Goal: Find specific page/section: Find specific page/section

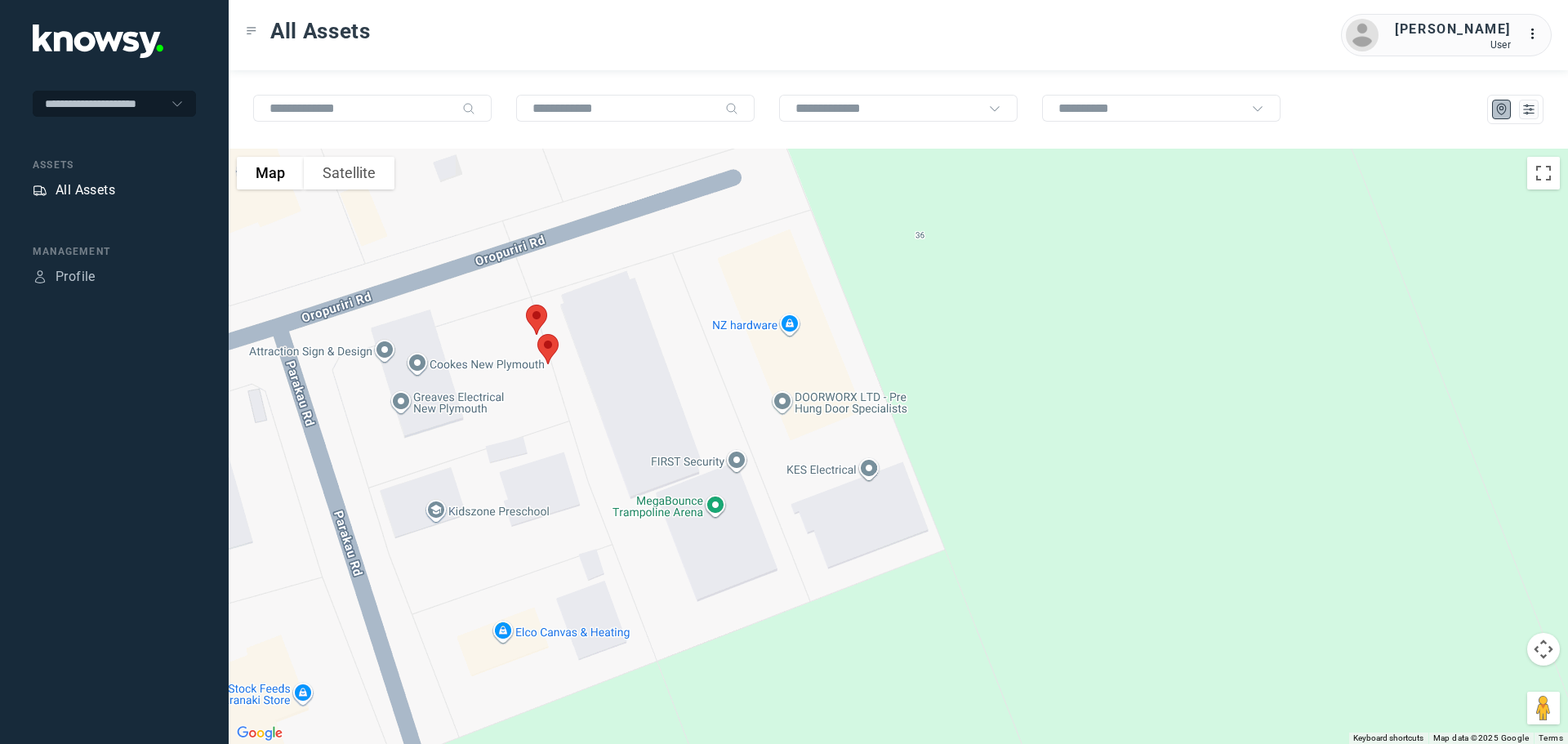
click at [88, 188] on div "All Assets" at bounding box center [85, 190] width 60 height 19
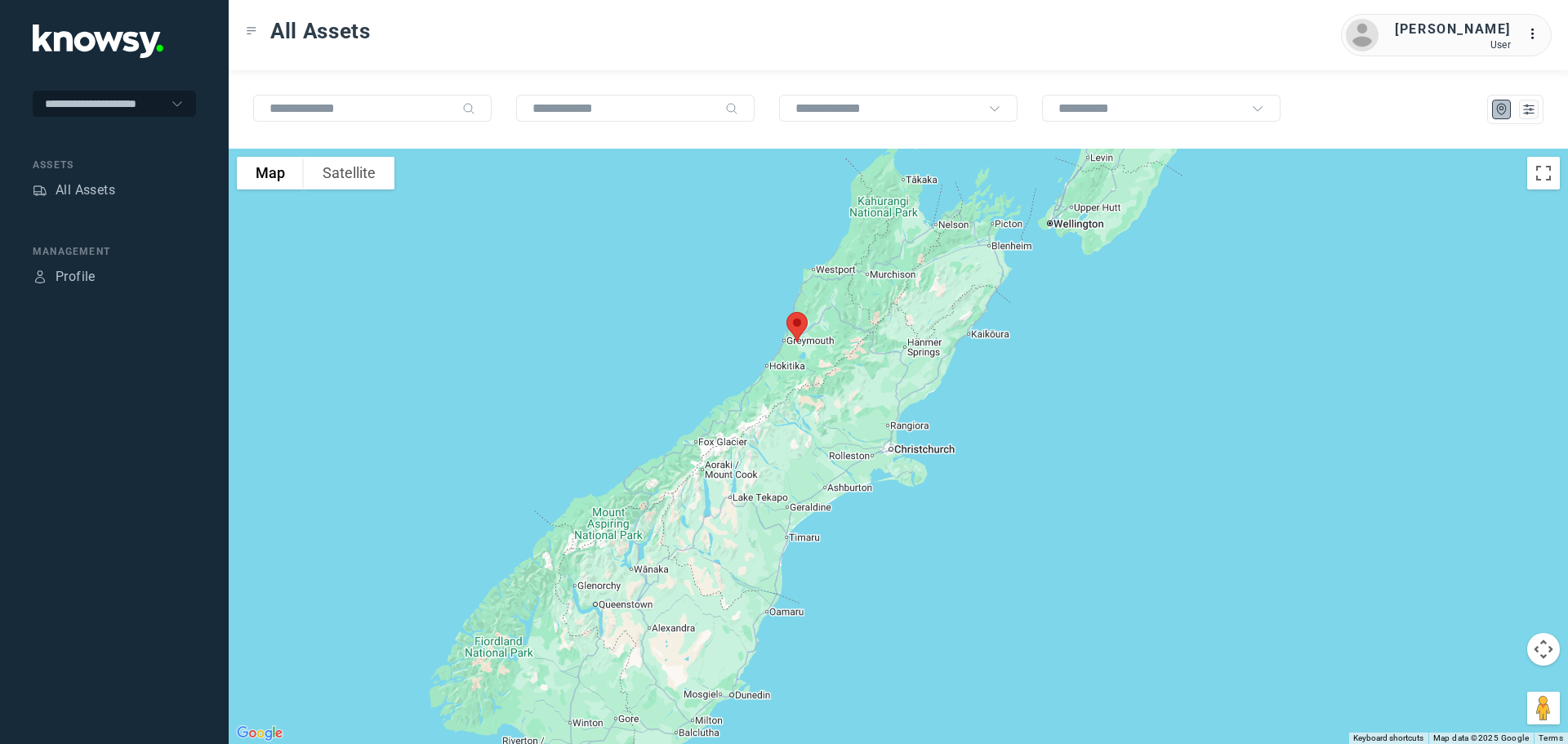
drag, startPoint x: 891, startPoint y: 508, endPoint x: 901, endPoint y: 211, distance: 297.2
click at [901, 211] on div at bounding box center [899, 446] width 1340 height 596
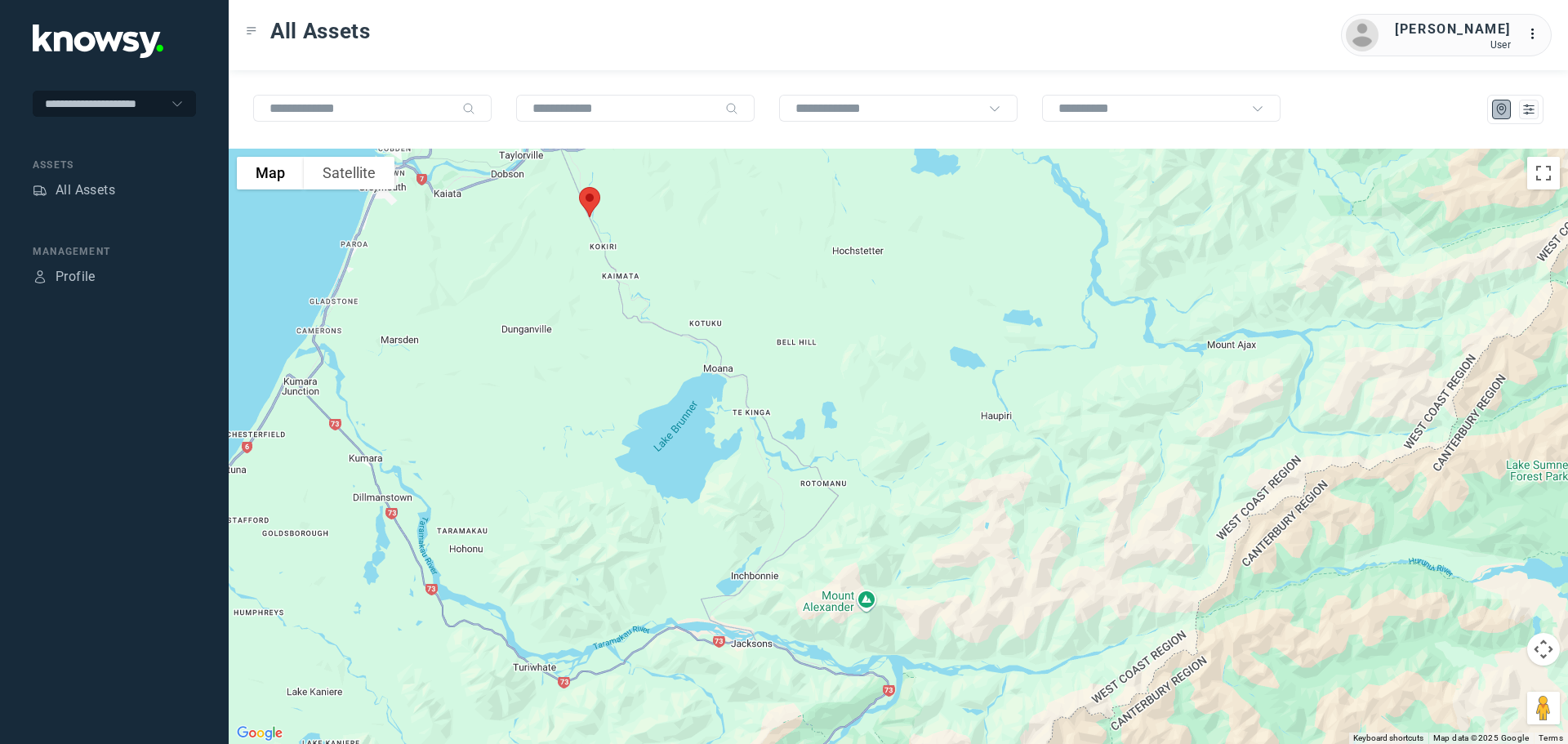
drag, startPoint x: 651, startPoint y: 235, endPoint x: 695, endPoint y: 315, distance: 91.3
click at [695, 315] on div at bounding box center [899, 446] width 1340 height 596
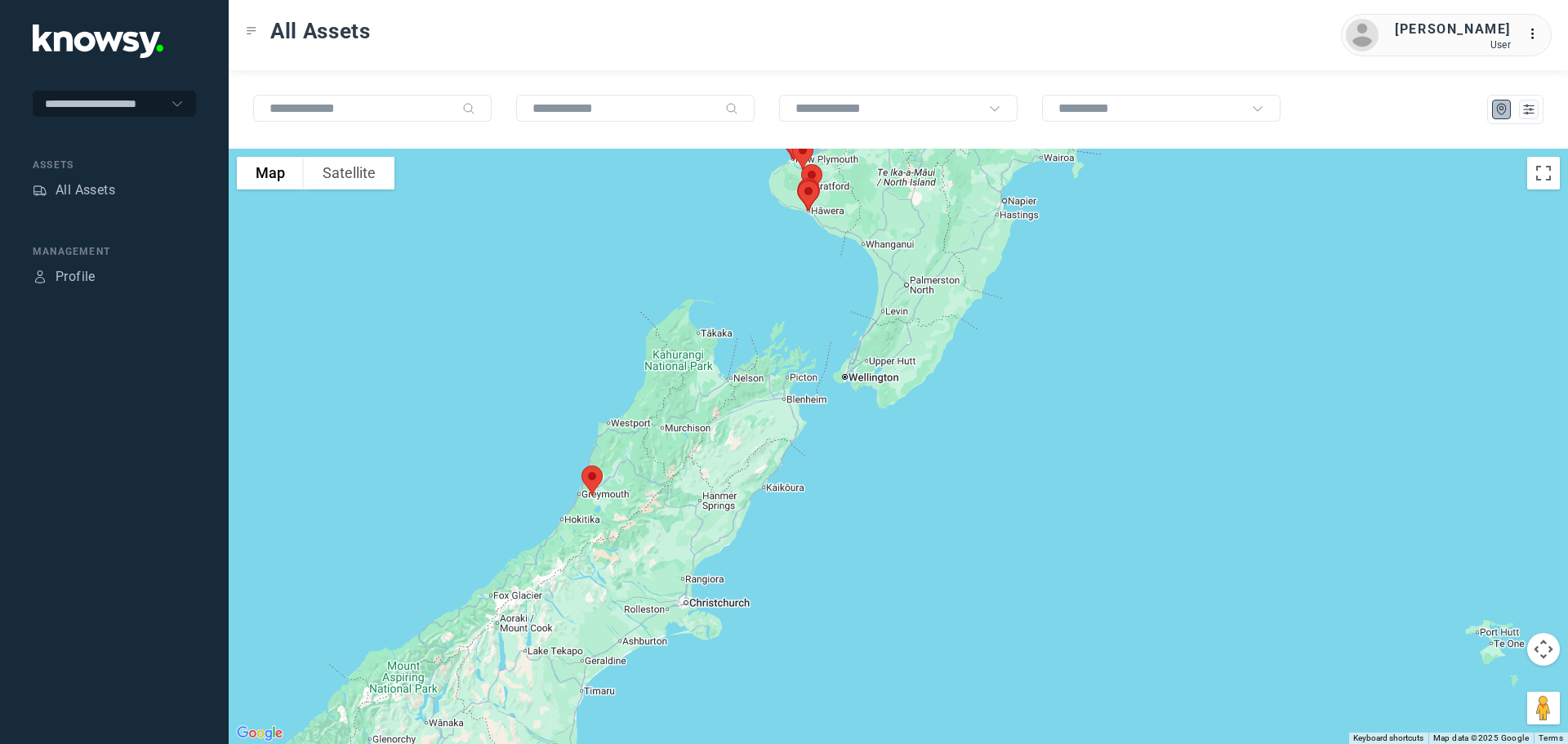
drag, startPoint x: 786, startPoint y: 232, endPoint x: 706, endPoint y: 461, distance: 242.6
click at [695, 483] on div at bounding box center [899, 446] width 1340 height 596
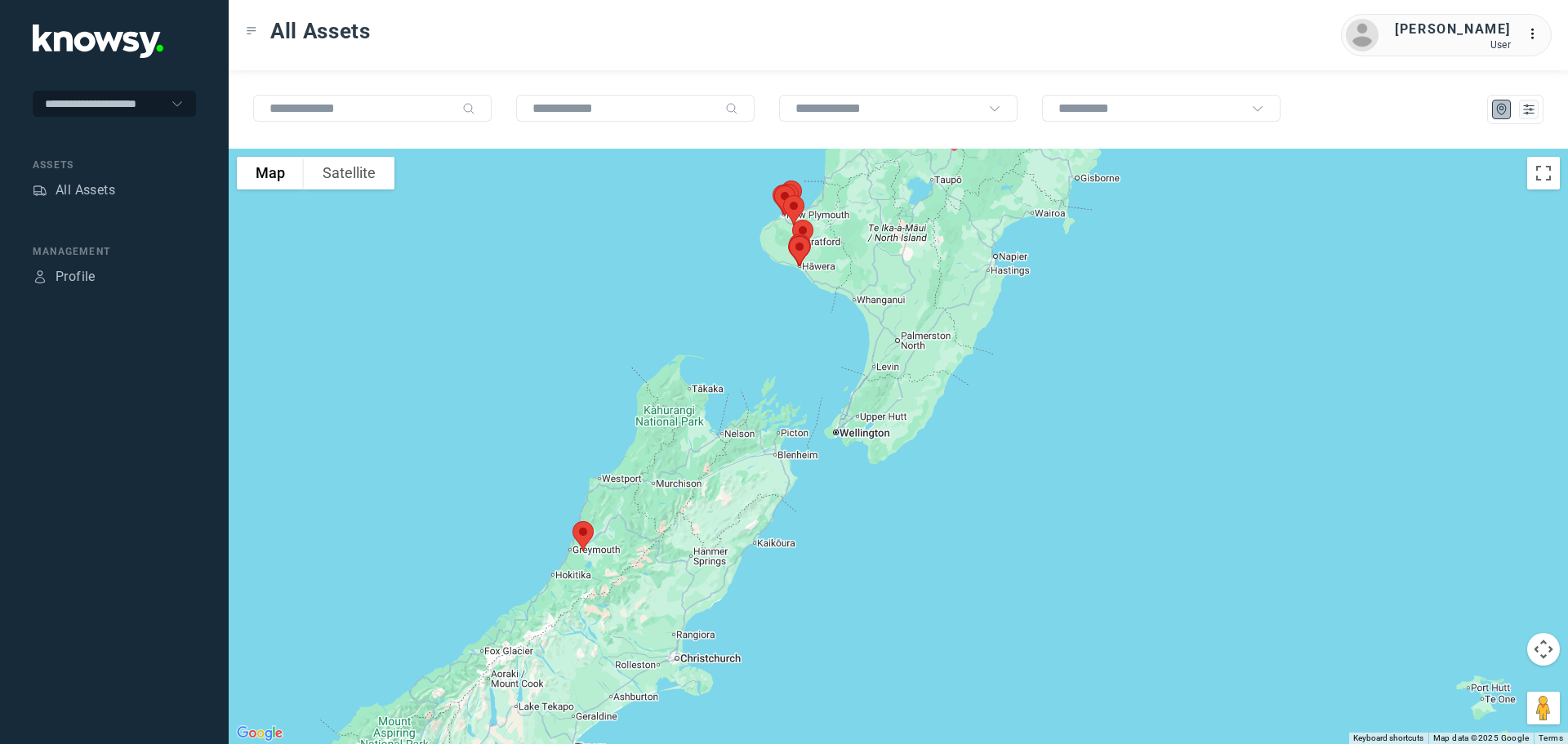
drag, startPoint x: 750, startPoint y: 341, endPoint x: 725, endPoint y: 406, distance: 69.6
click at [727, 407] on div at bounding box center [899, 446] width 1340 height 596
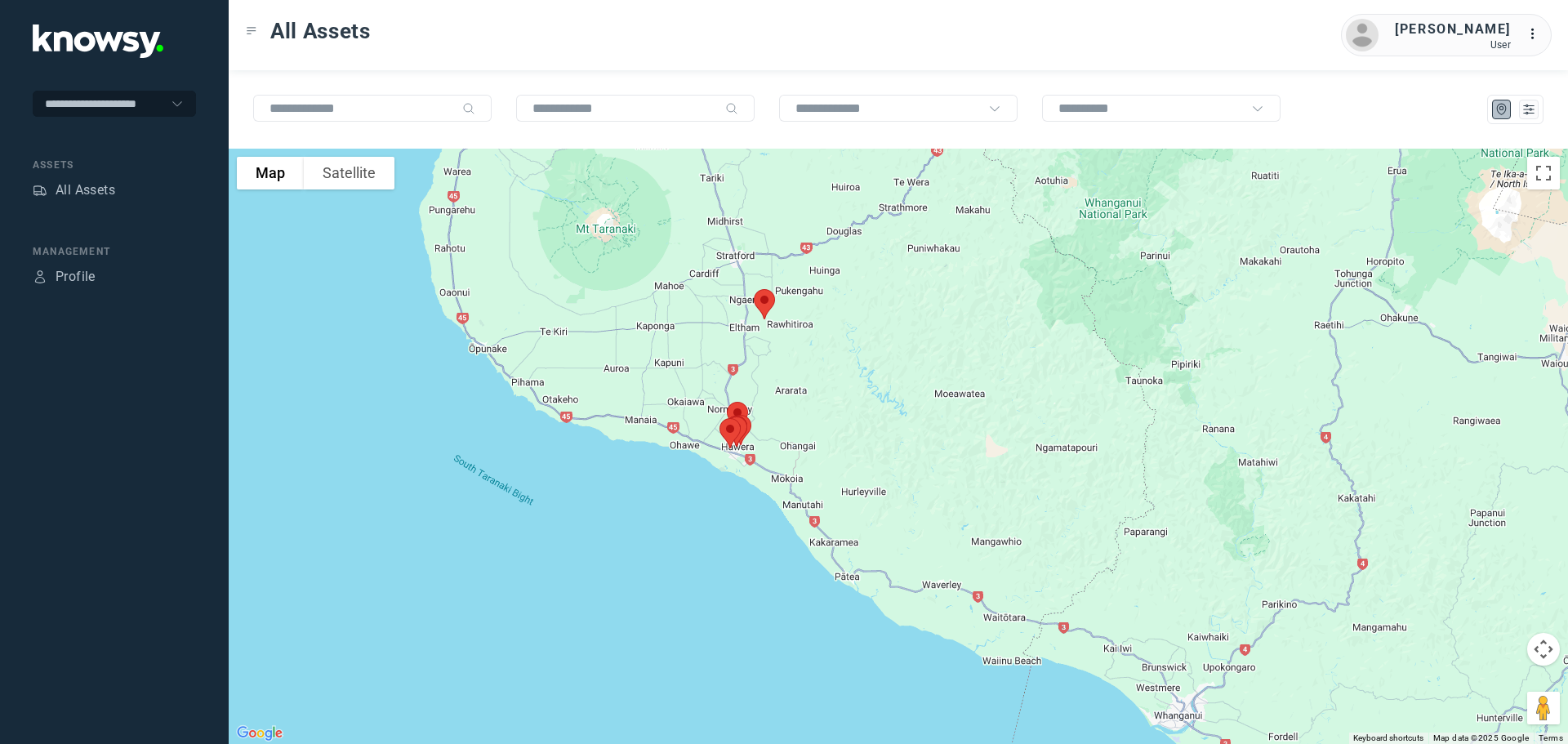
drag, startPoint x: 675, startPoint y: 404, endPoint x: 813, endPoint y: 431, distance: 140.6
click at [810, 429] on div at bounding box center [899, 446] width 1340 height 596
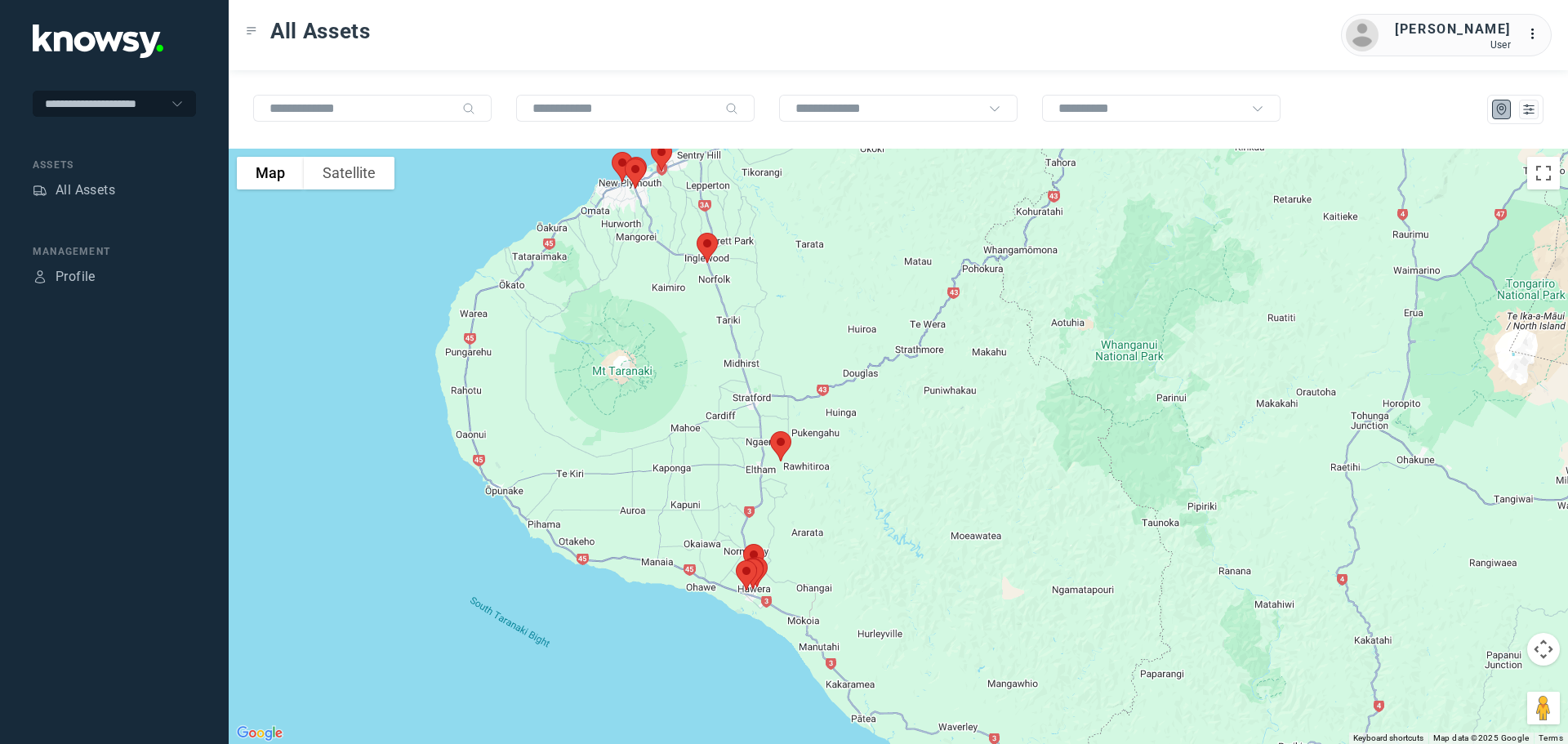
drag, startPoint x: 792, startPoint y: 353, endPoint x: 786, endPoint y: 452, distance: 99.2
click at [786, 452] on img at bounding box center [780, 446] width 34 height 44
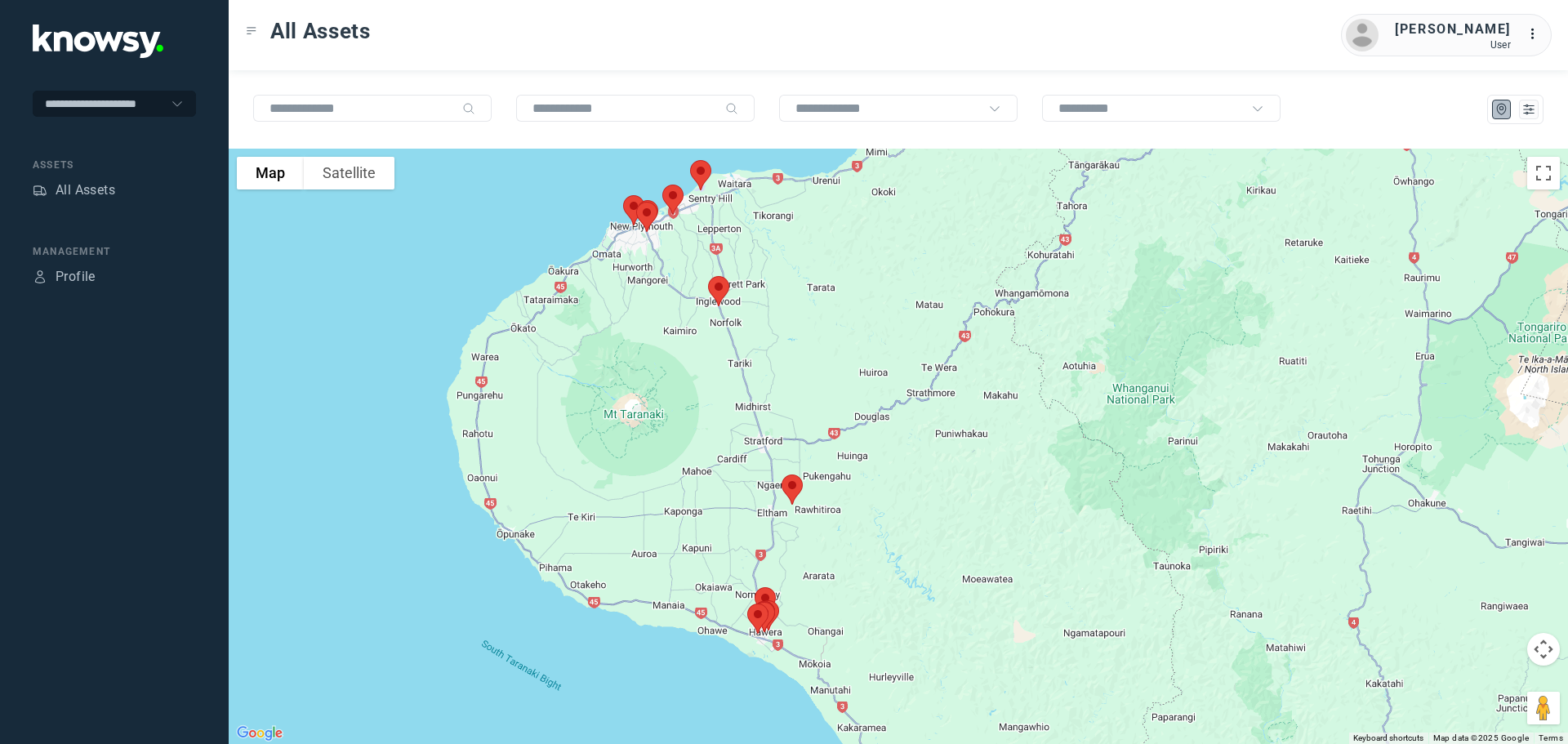
drag, startPoint x: 742, startPoint y: 293, endPoint x: 758, endPoint y: 367, distance: 75.7
click at [758, 367] on div "To navigate, press the arrow keys." at bounding box center [899, 446] width 1340 height 596
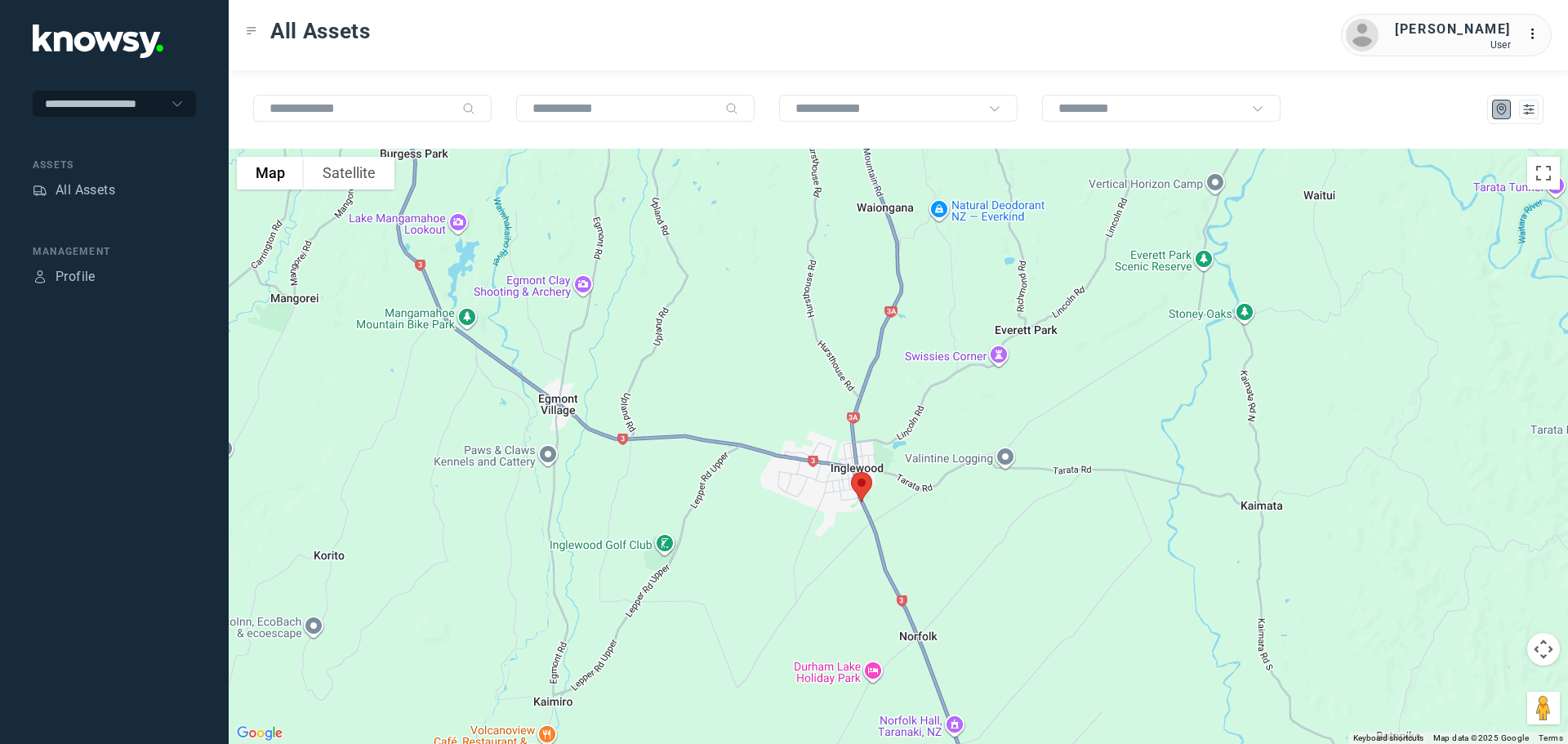
drag, startPoint x: 566, startPoint y: 391, endPoint x: 607, endPoint y: 141, distance: 253.3
click at [607, 141] on div "To navigate the map with touch gestures double-tap and hold your finger on the …" at bounding box center [899, 407] width 1340 height 674
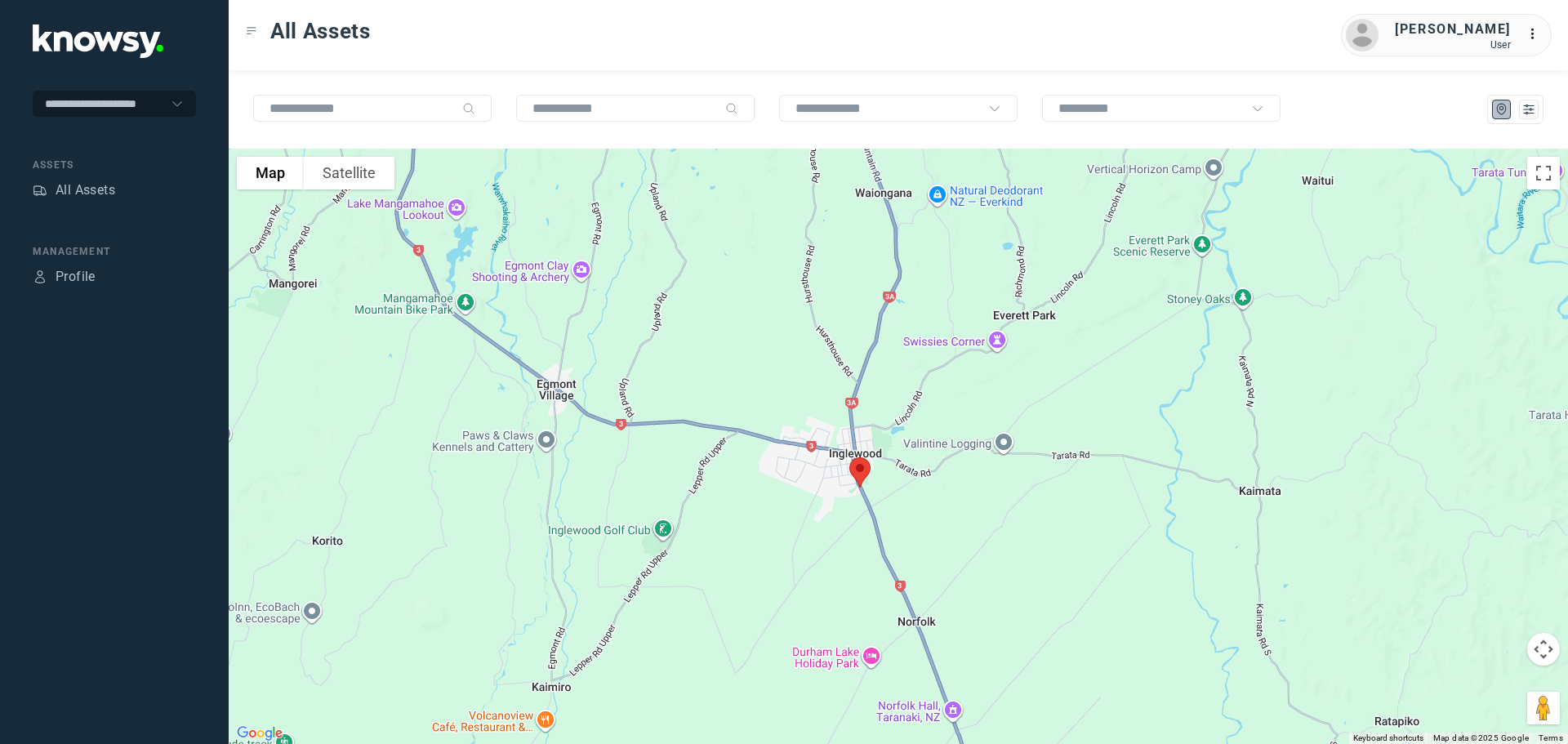
click at [862, 471] on img at bounding box center [860, 472] width 34 height 44
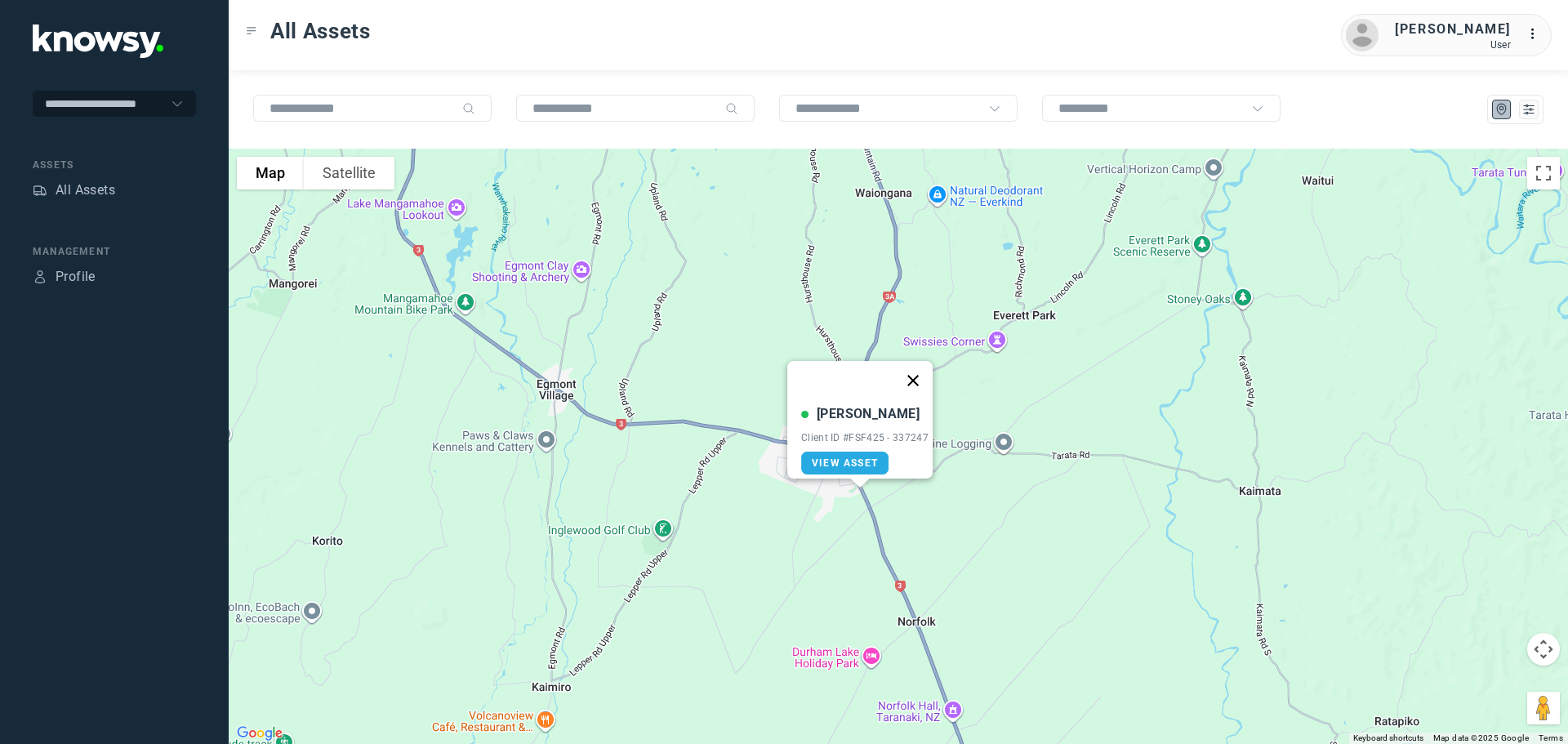
click at [918, 371] on button "Close" at bounding box center [913, 380] width 39 height 39
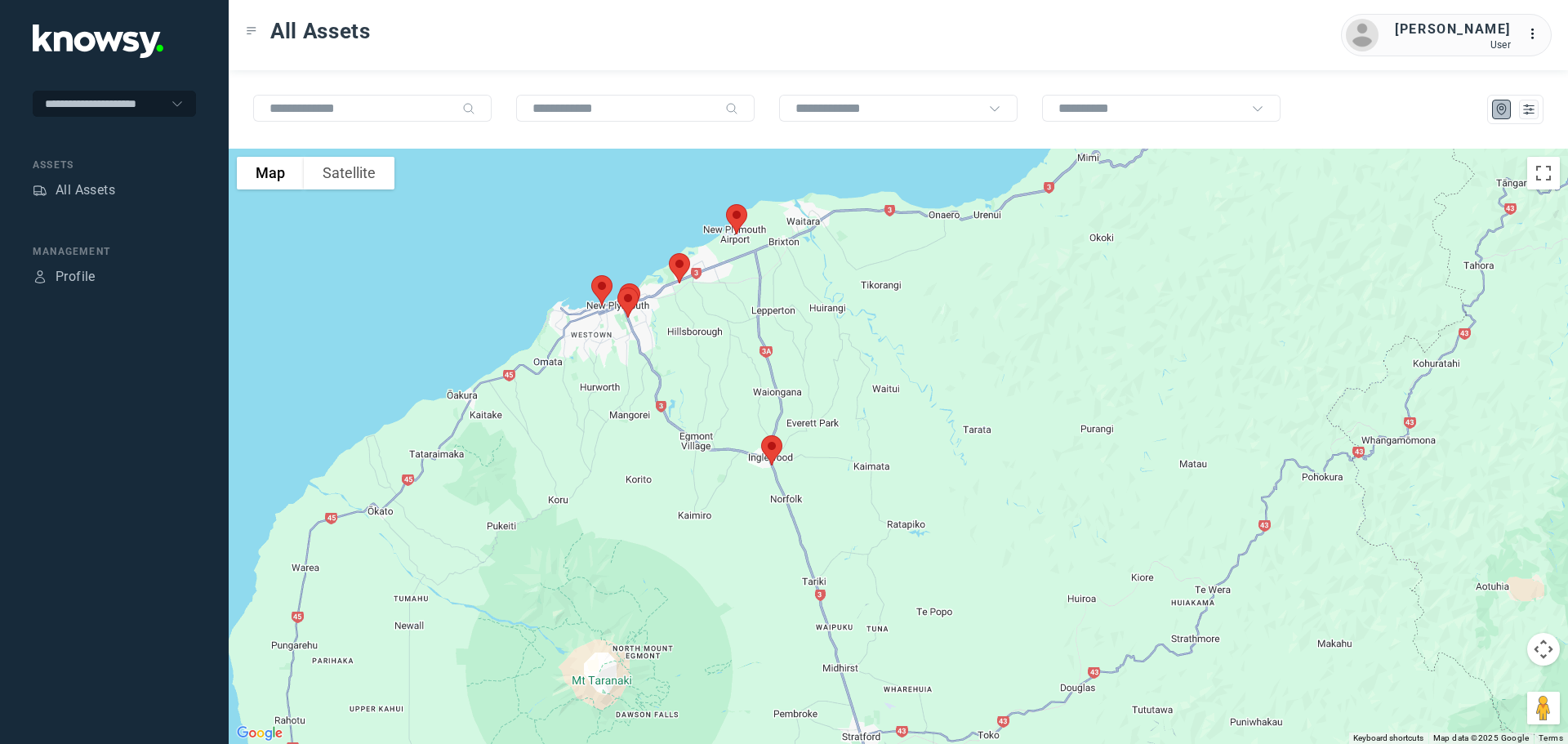
drag, startPoint x: 766, startPoint y: 316, endPoint x: 797, endPoint y: 461, distance: 148.3
click at [796, 460] on div at bounding box center [899, 446] width 1340 height 596
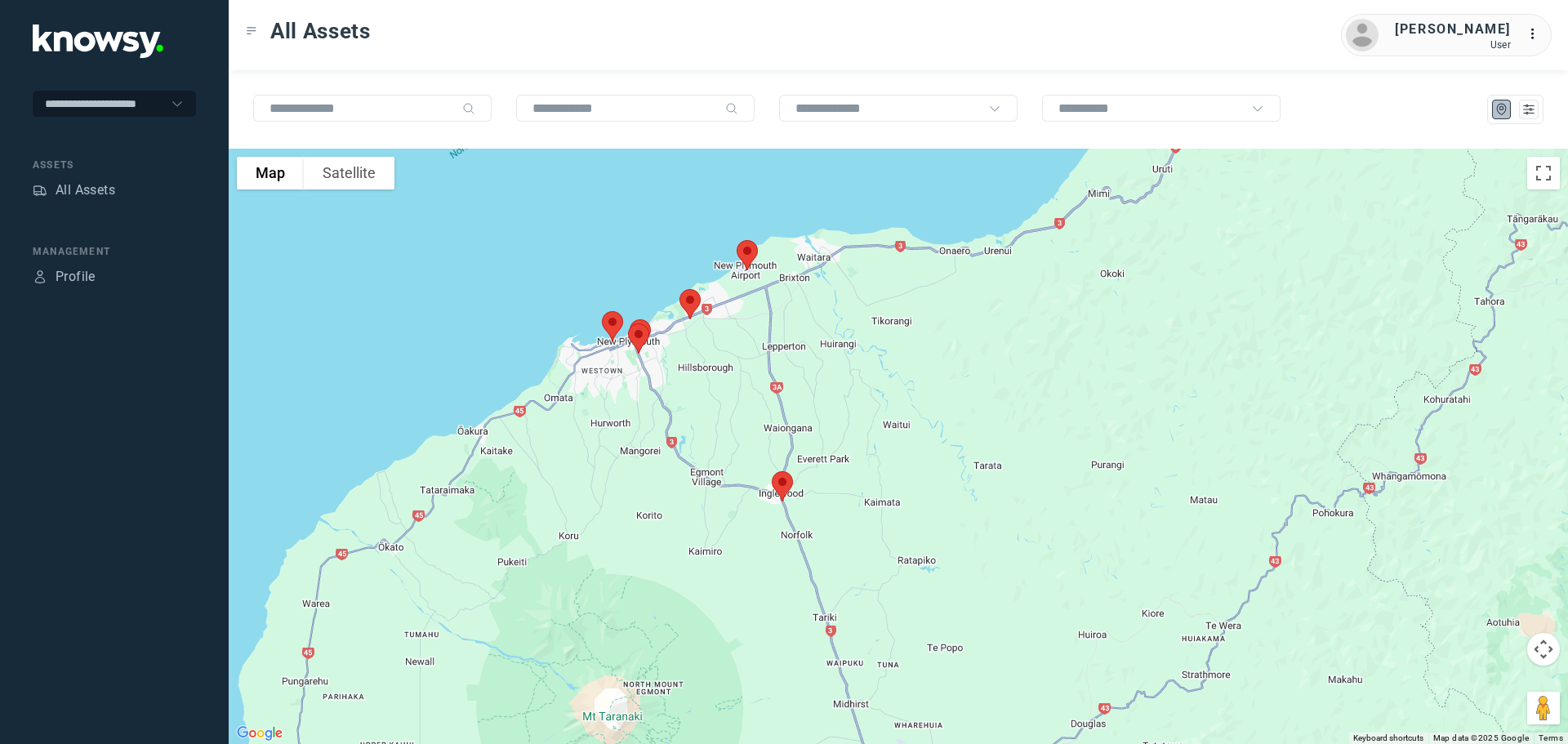
click at [745, 254] on img at bounding box center [747, 255] width 34 height 44
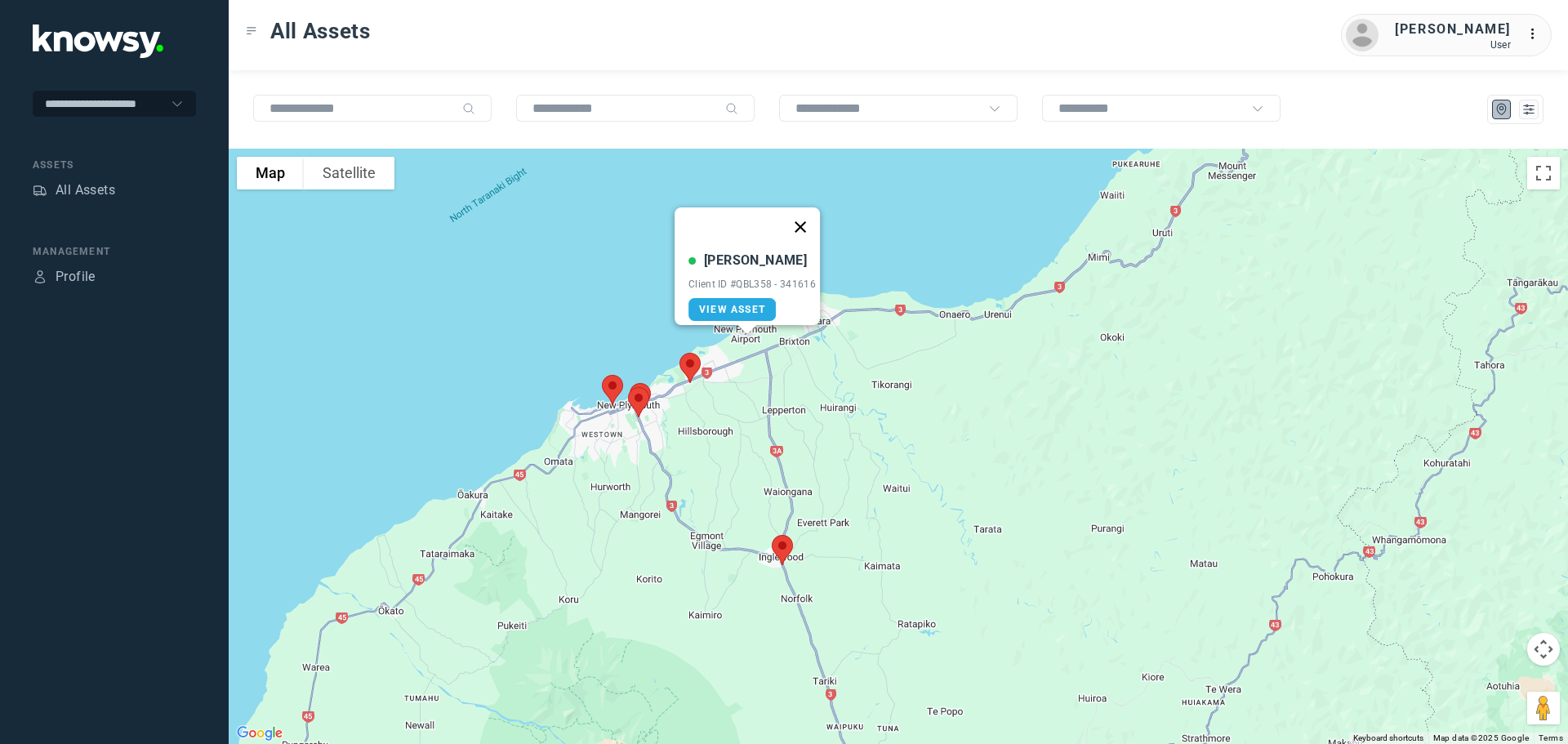
click at [807, 221] on button "Close" at bounding box center [800, 226] width 39 height 39
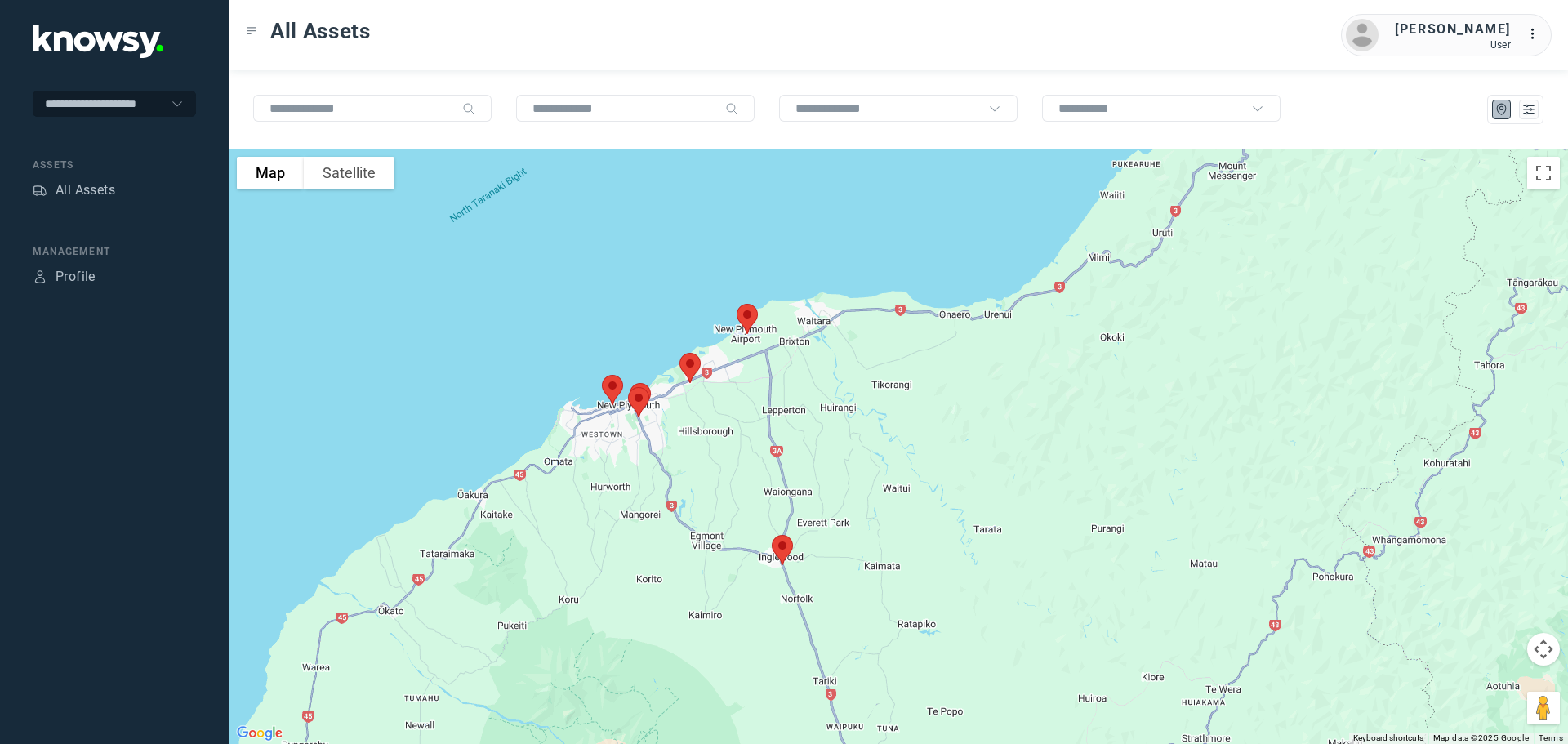
click at [694, 360] on img at bounding box center [690, 368] width 34 height 44
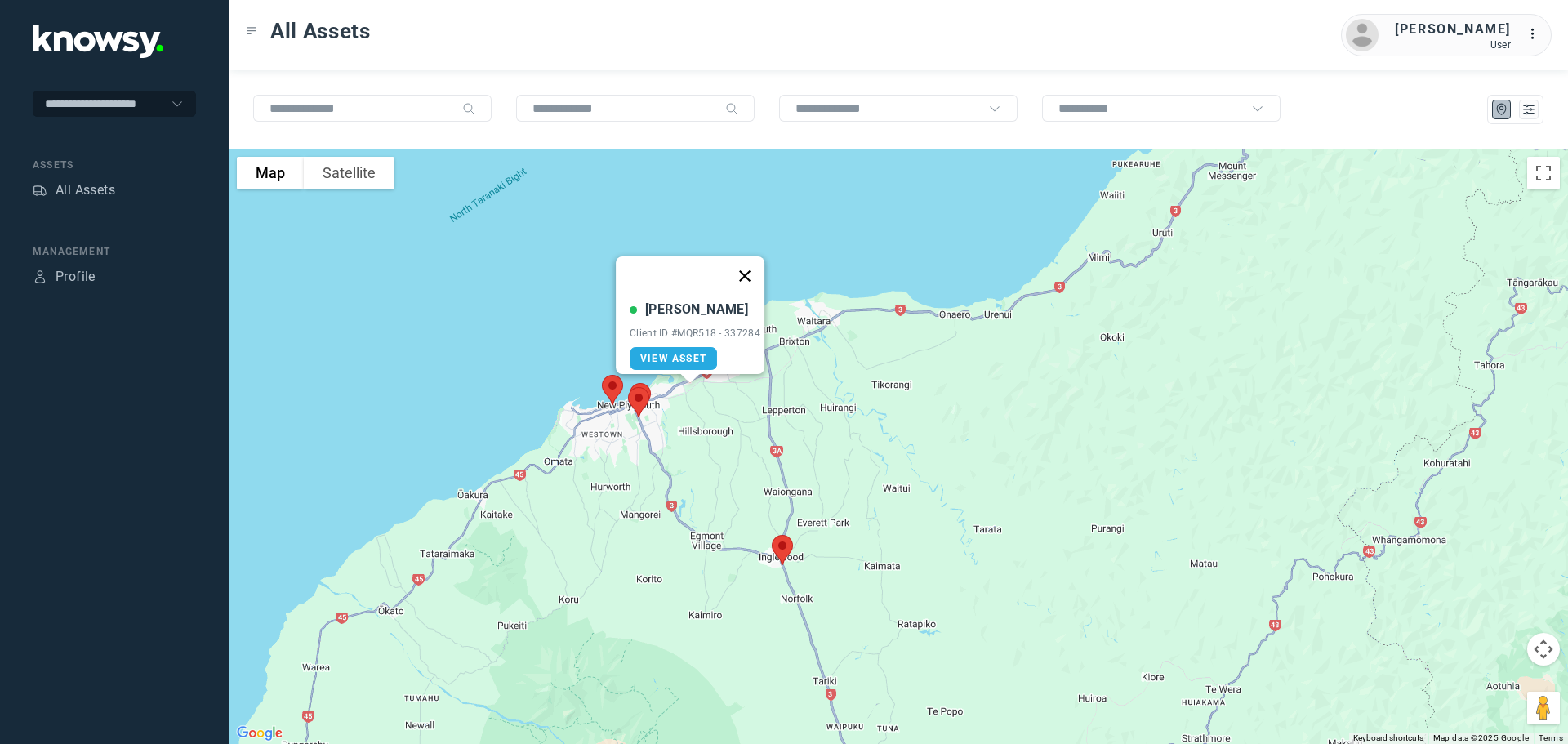
click at [747, 263] on button "Close" at bounding box center [745, 276] width 39 height 39
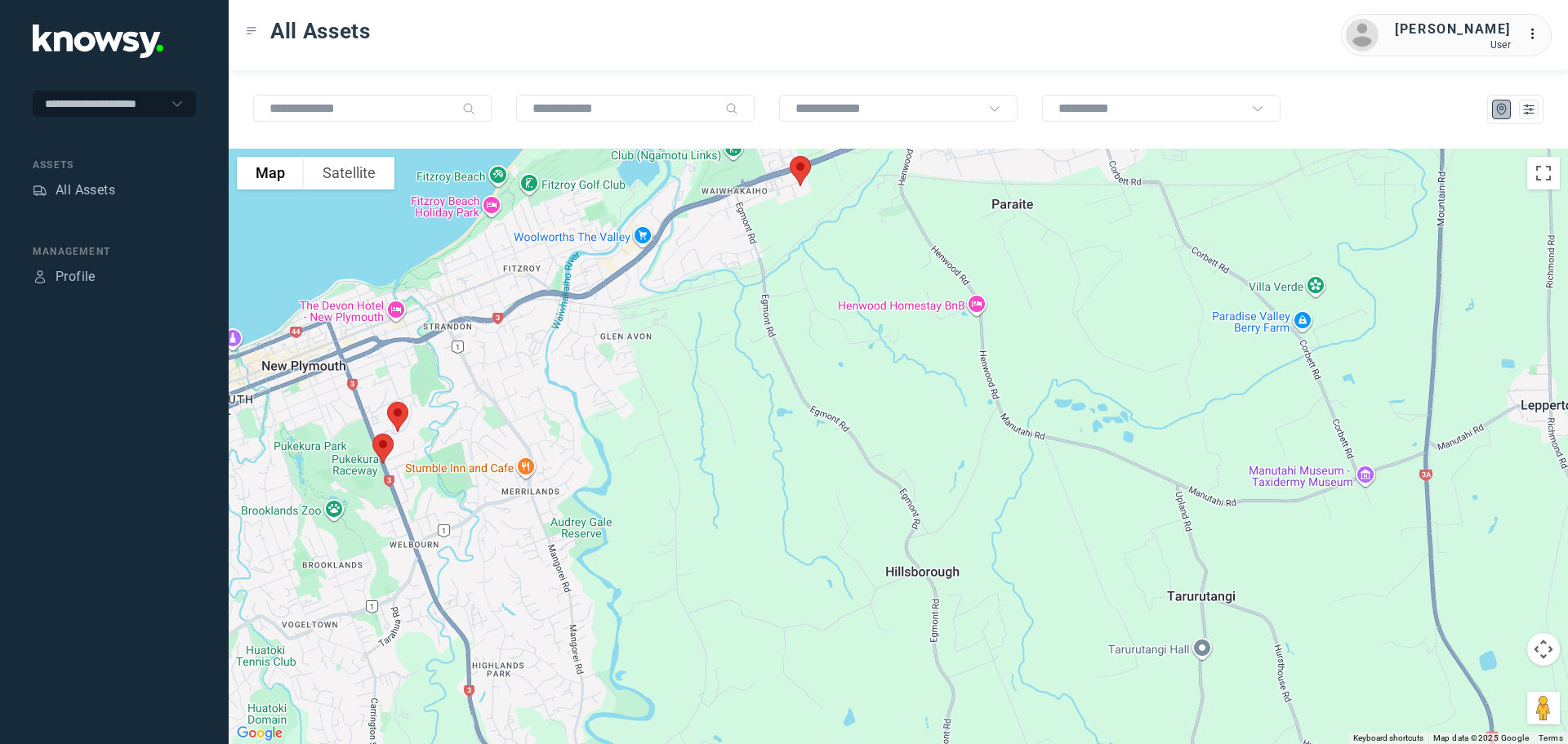
drag, startPoint x: 589, startPoint y: 299, endPoint x: 854, endPoint y: 264, distance: 267.3
click at [854, 264] on div at bounding box center [899, 446] width 1340 height 596
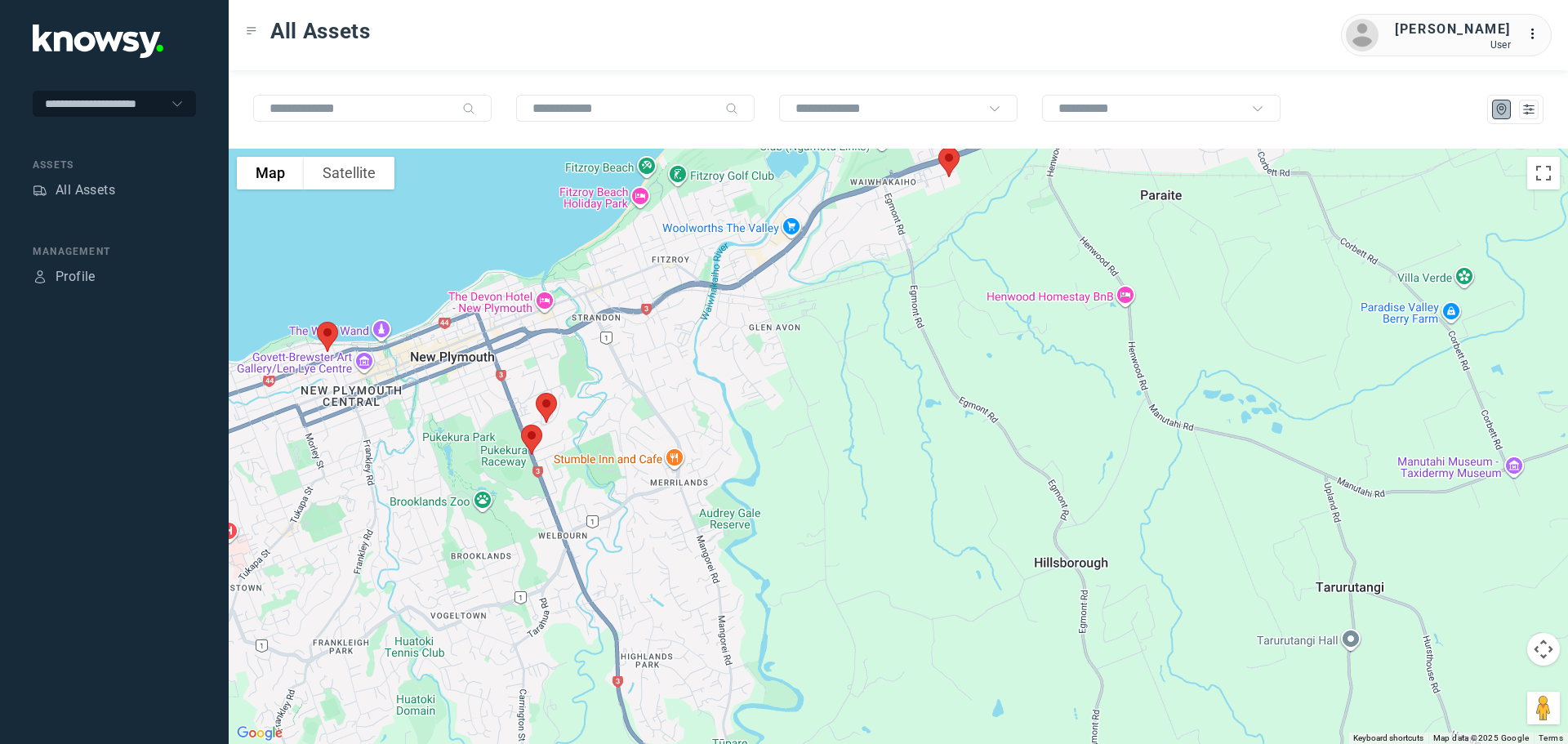
click at [331, 337] on img at bounding box center [327, 337] width 34 height 44
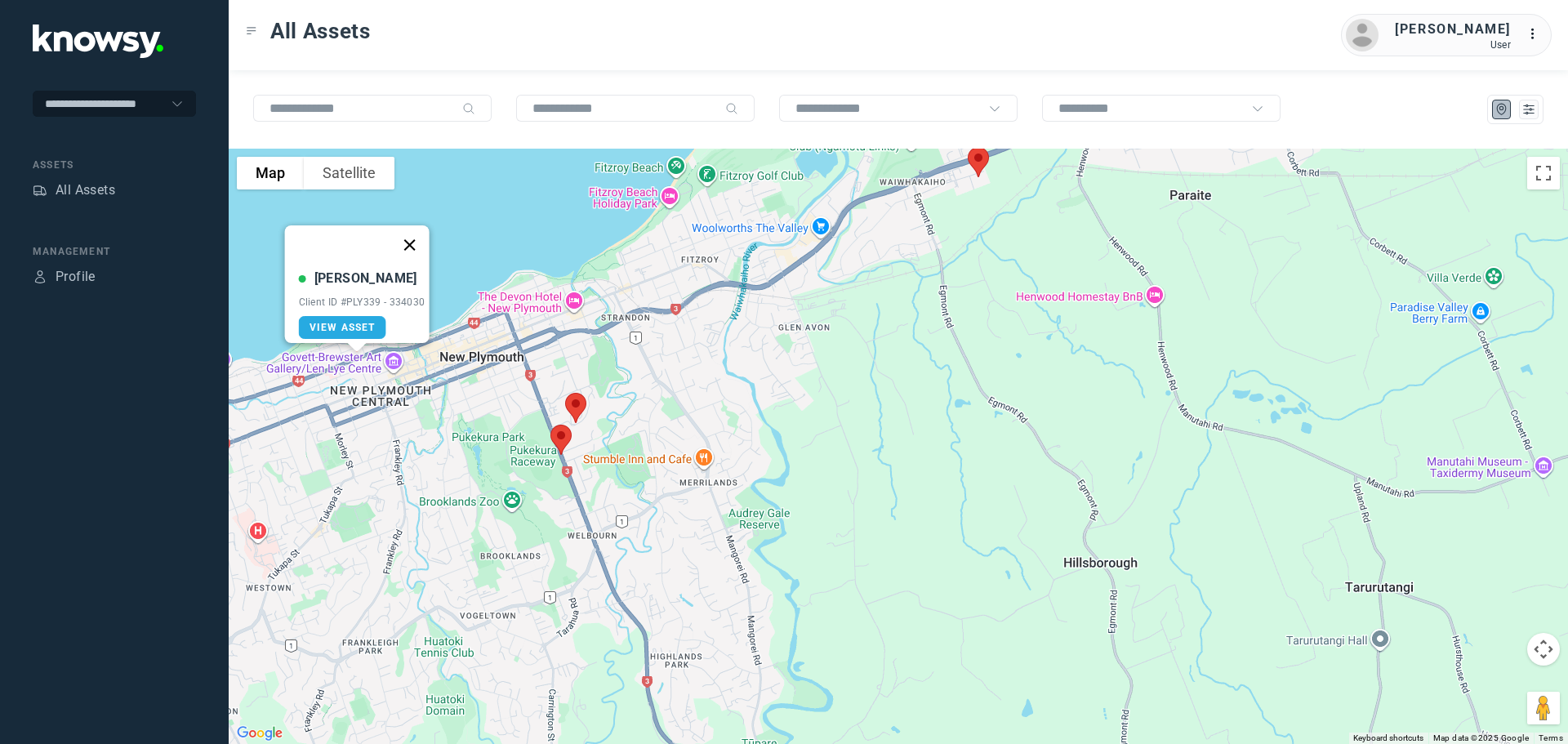
click at [414, 235] on button "Close" at bounding box center [409, 245] width 39 height 39
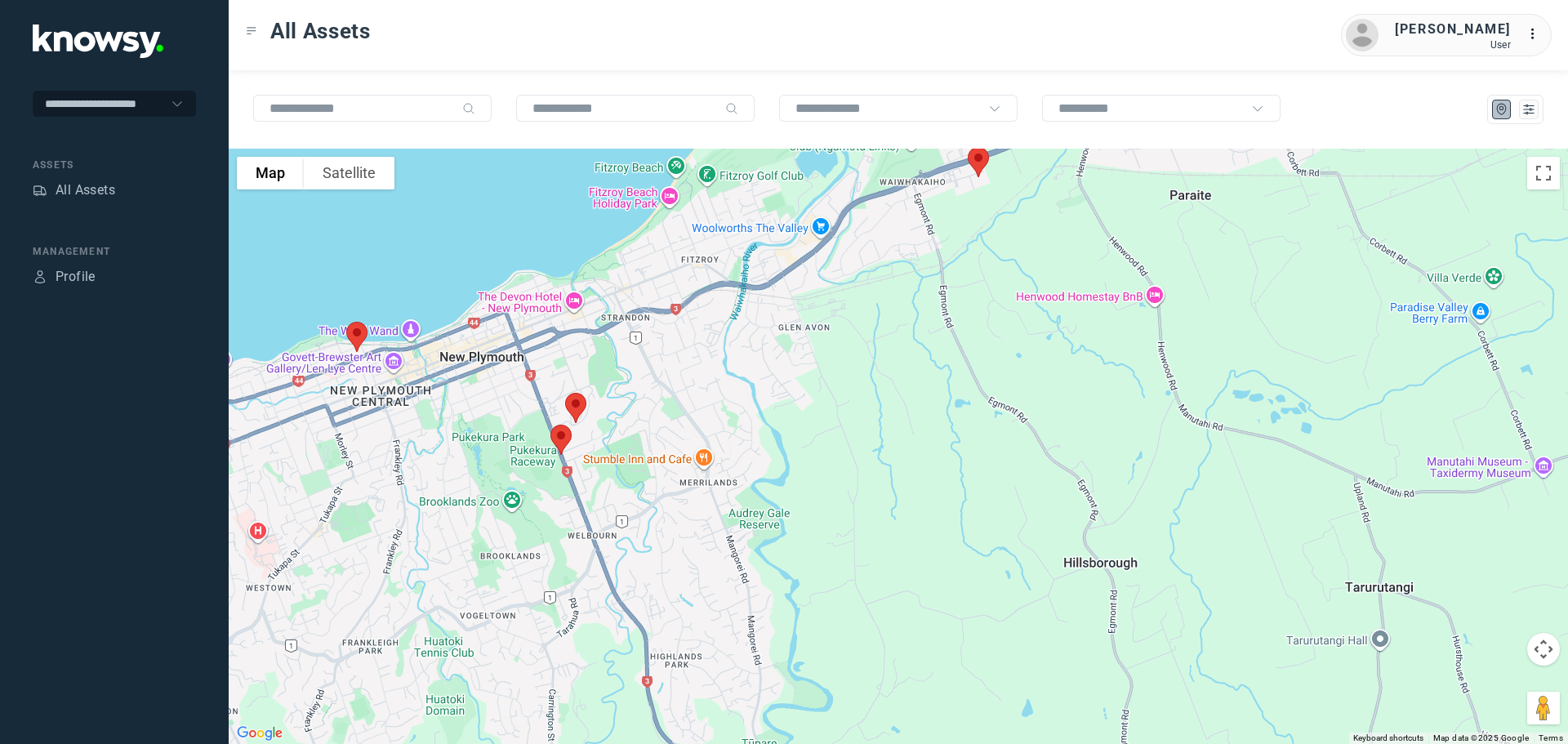
click at [581, 399] on img at bounding box center [576, 408] width 34 height 44
click at [643, 306] on button "Close" at bounding box center [630, 315] width 39 height 39
click at [558, 441] on img at bounding box center [560, 440] width 34 height 44
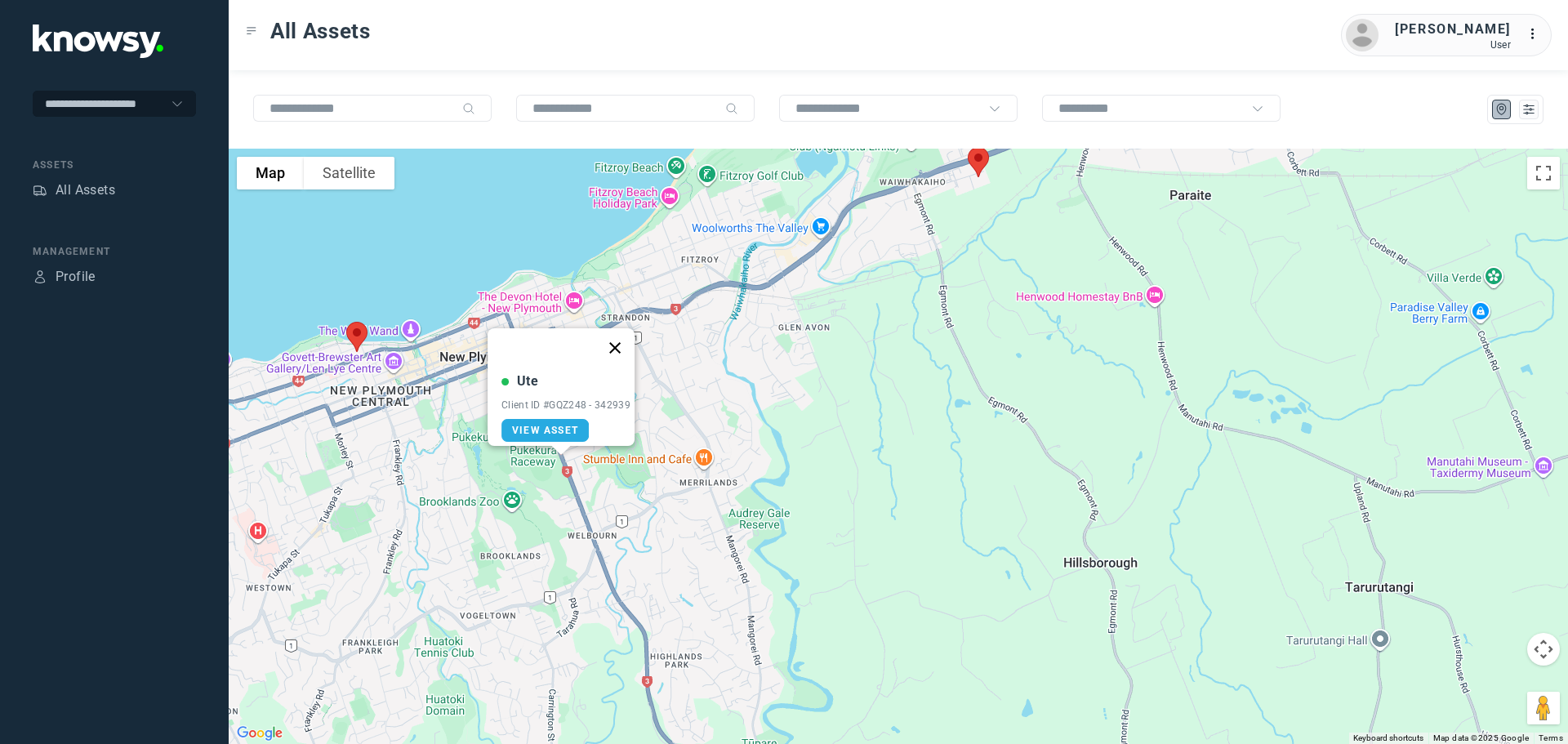
click at [625, 337] on button "Close" at bounding box center [615, 347] width 39 height 39
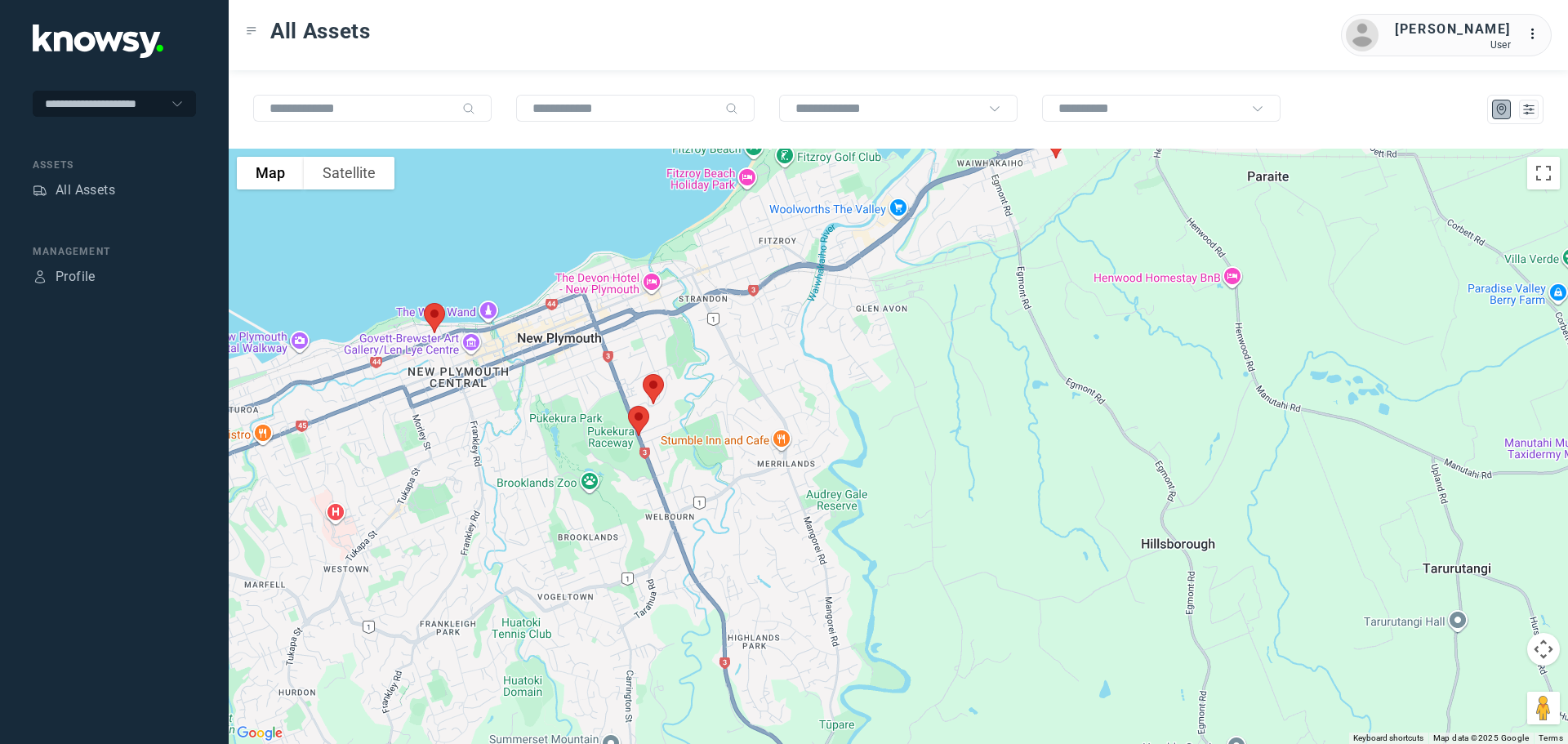
drag, startPoint x: 758, startPoint y: 542, endPoint x: 644, endPoint y: 226, distance: 335.9
click at [650, 231] on div at bounding box center [899, 446] width 1340 height 596
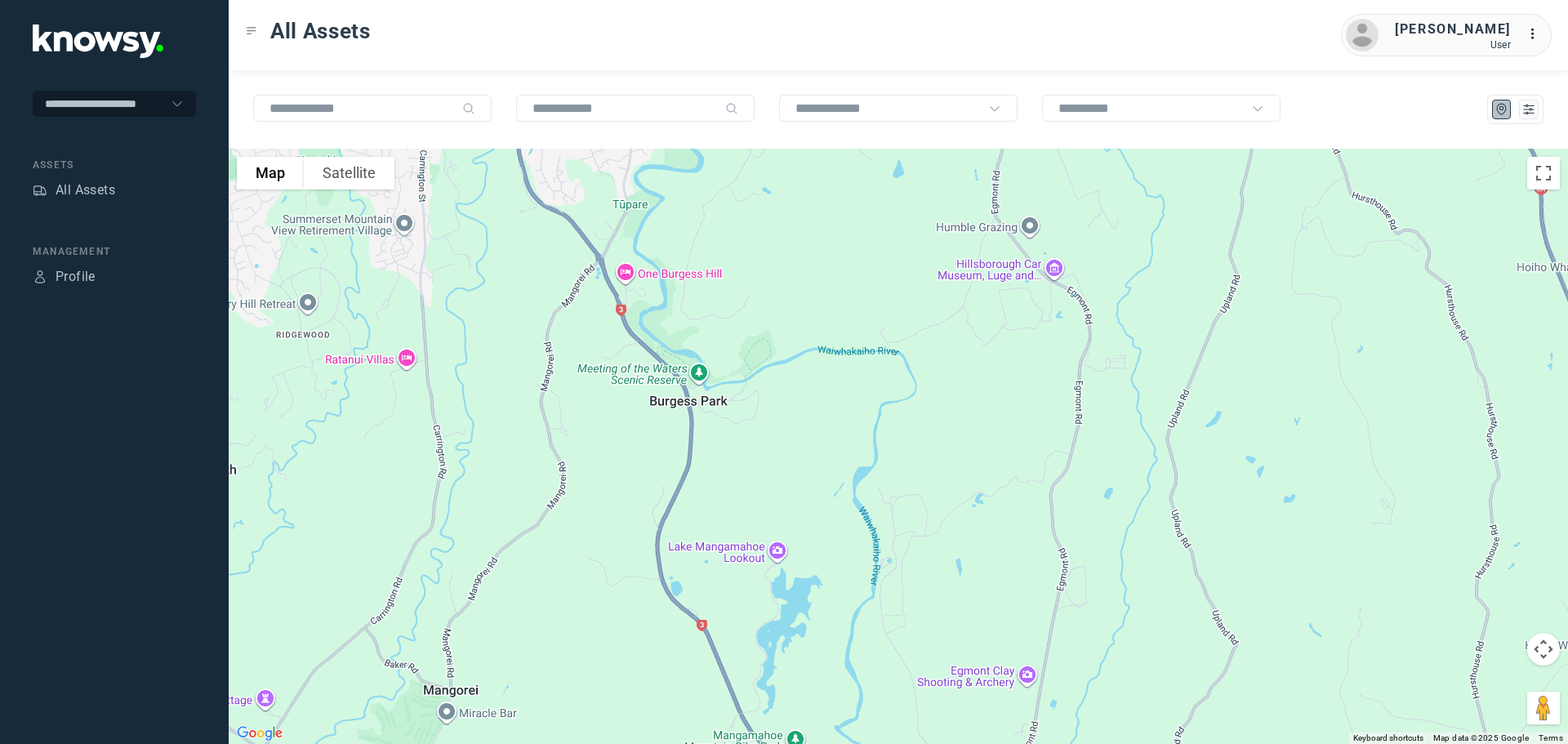
drag, startPoint x: 781, startPoint y: 511, endPoint x: 740, endPoint y: 262, distance: 252.4
click at [744, 296] on div at bounding box center [899, 446] width 1340 height 596
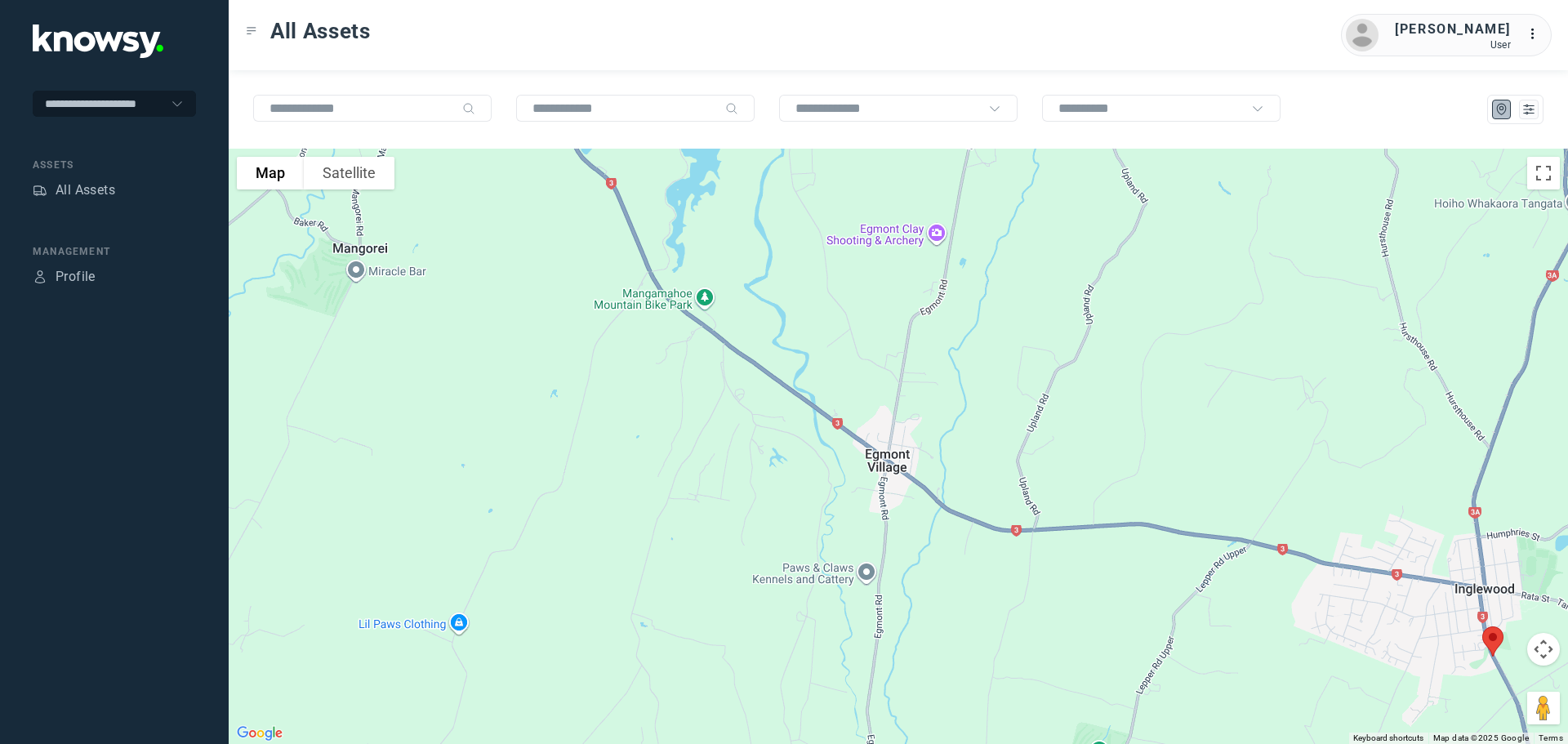
drag, startPoint x: 838, startPoint y: 572, endPoint x: 739, endPoint y: 336, distance: 255.9
click at [749, 351] on div at bounding box center [899, 446] width 1340 height 596
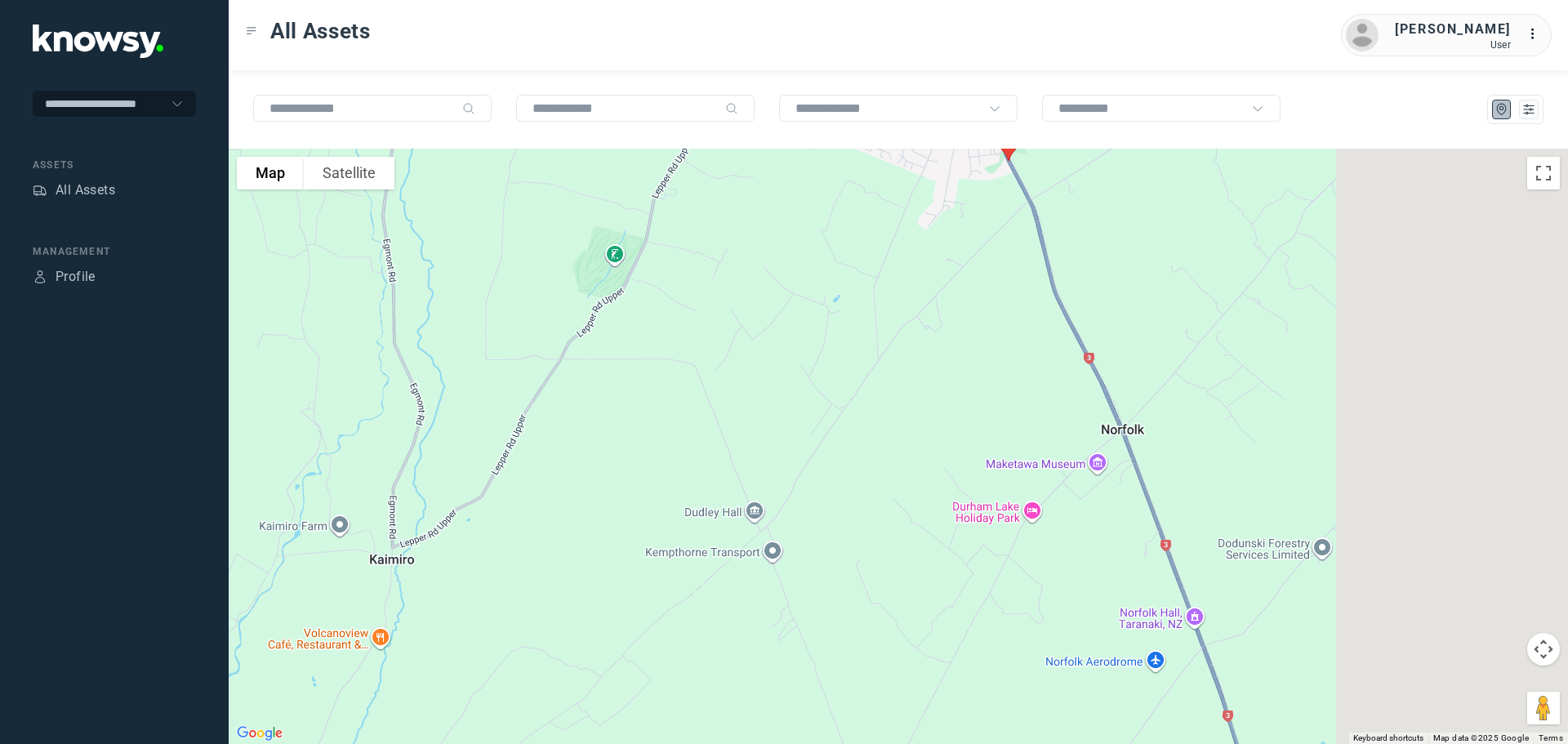
drag, startPoint x: 1237, startPoint y: 372, endPoint x: 836, endPoint y: 215, distance: 430.6
click at [837, 217] on div at bounding box center [899, 446] width 1340 height 596
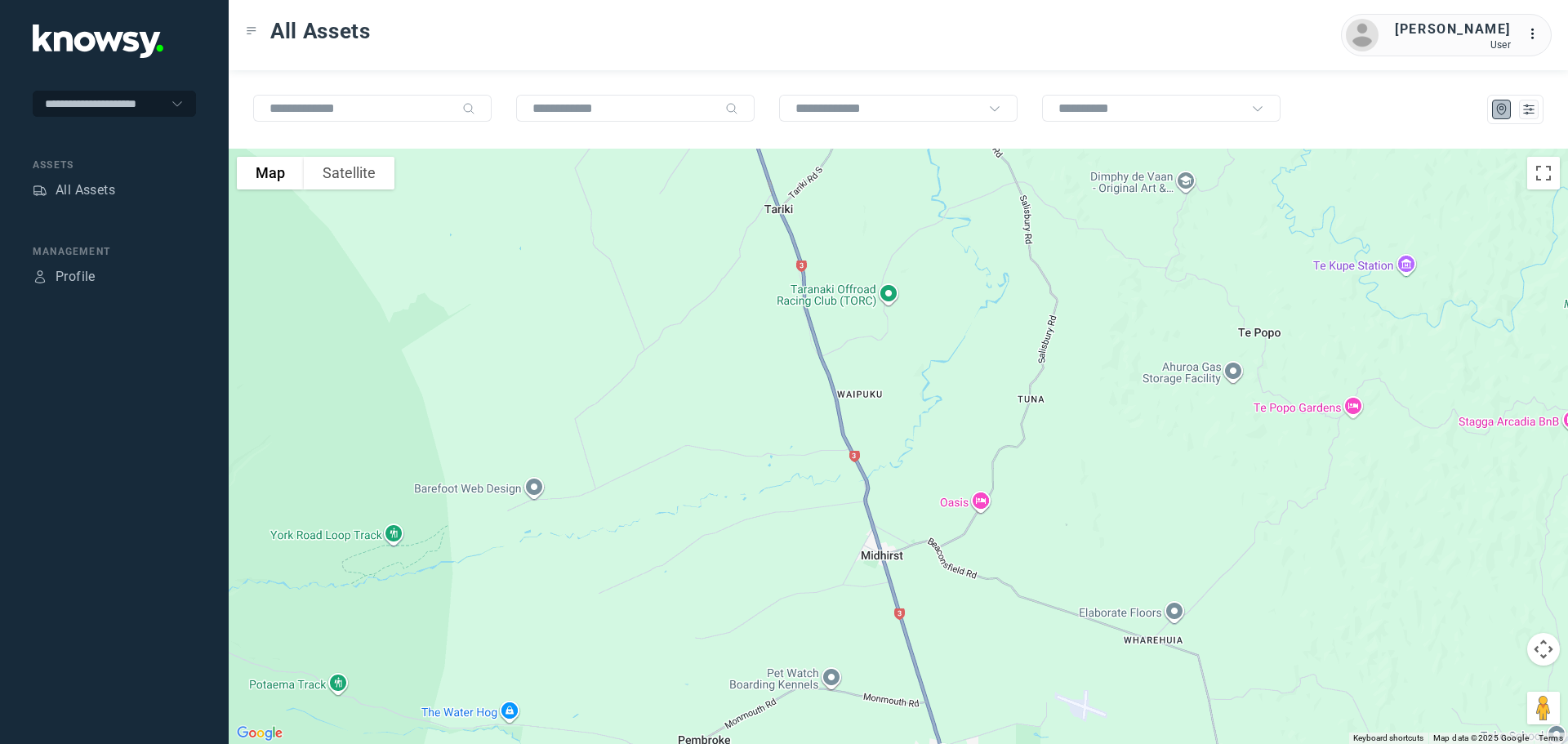
drag, startPoint x: 841, startPoint y: 307, endPoint x: 757, endPoint y: 42, distance: 278.0
click at [758, 43] on div "All Assets [PERSON_NAME] User ... To navigate the map with touch gestures doubl…" at bounding box center [899, 372] width 1340 height 744
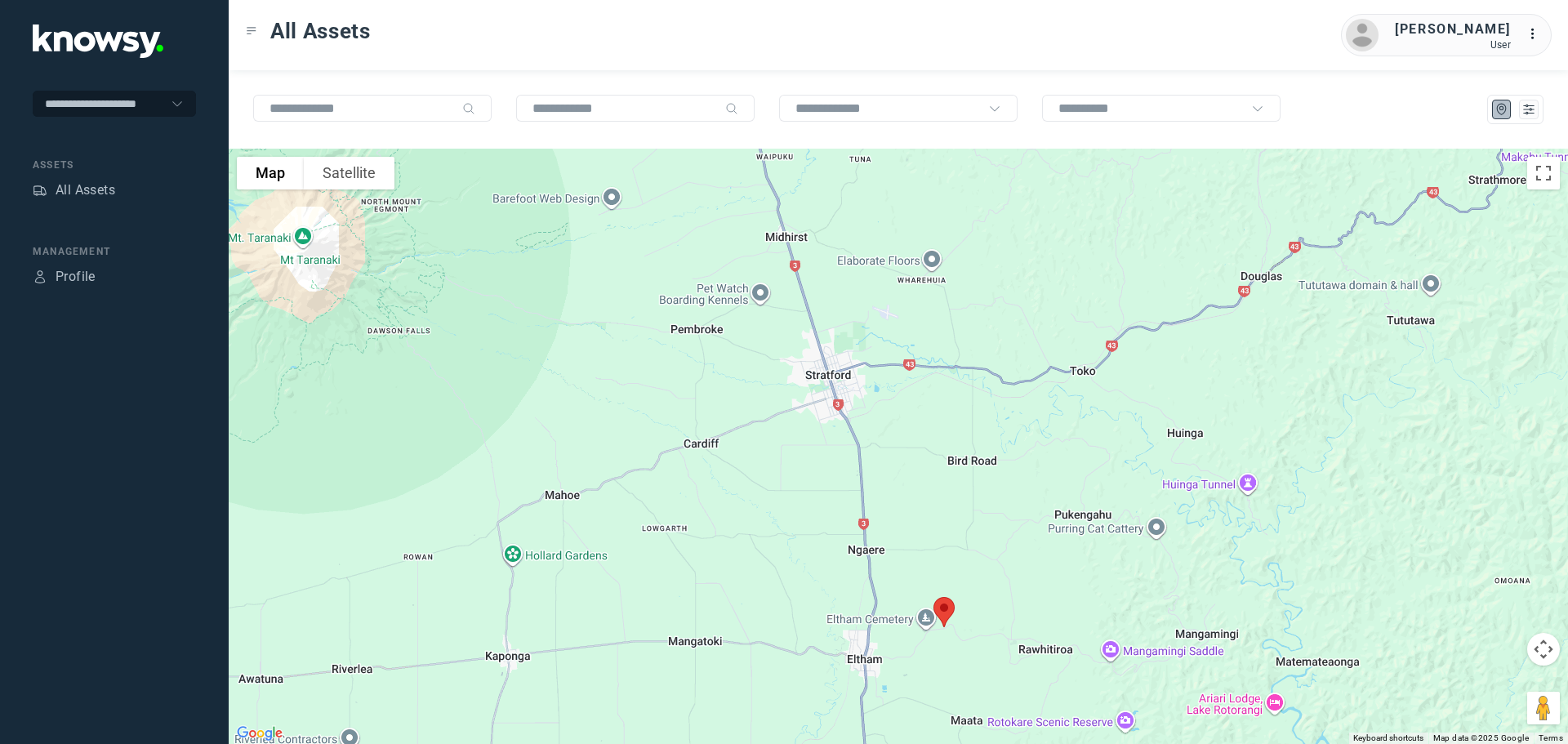
drag, startPoint x: 818, startPoint y: 459, endPoint x: 804, endPoint y: 256, distance: 203.5
click at [804, 258] on div at bounding box center [899, 446] width 1340 height 596
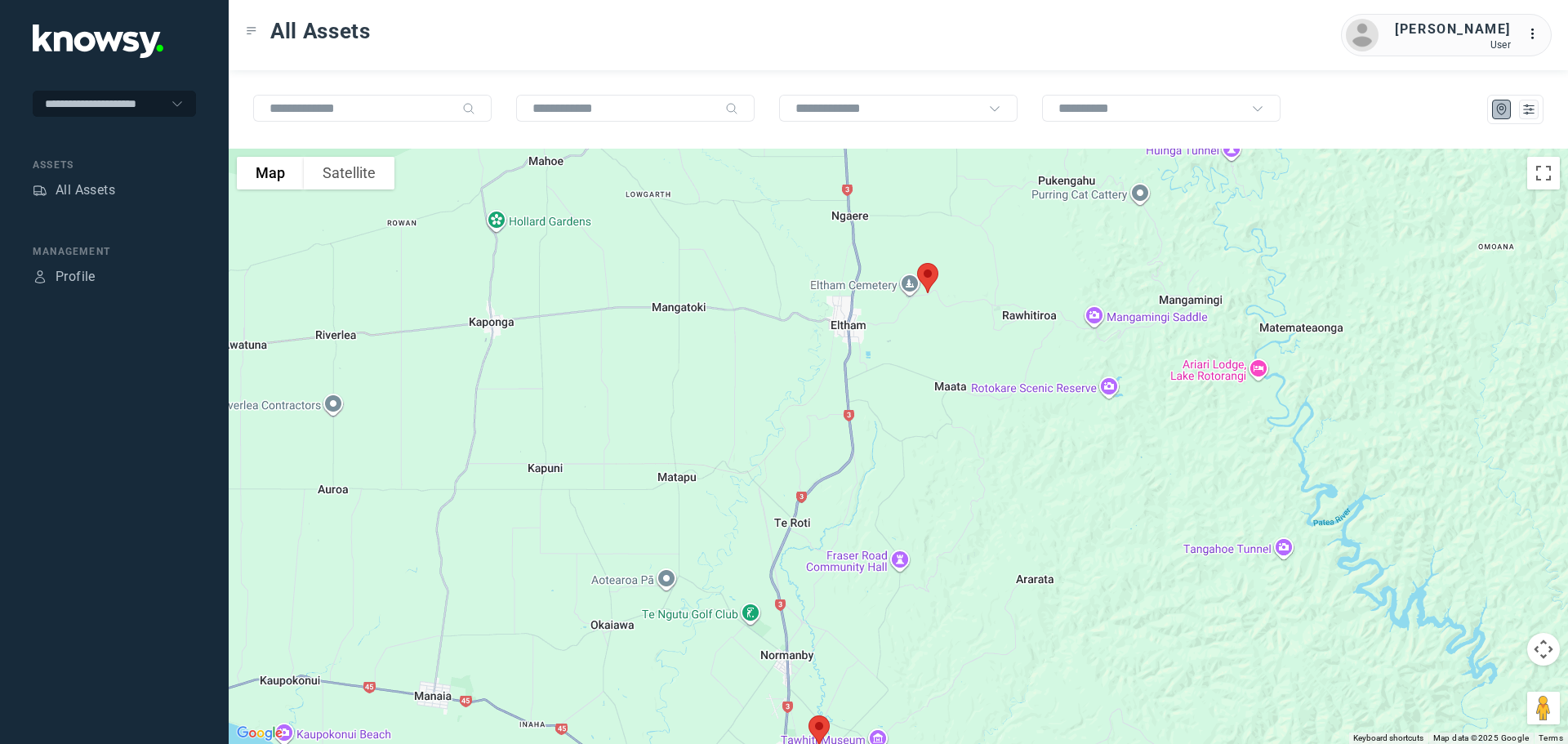
click at [925, 273] on img at bounding box center [928, 278] width 34 height 44
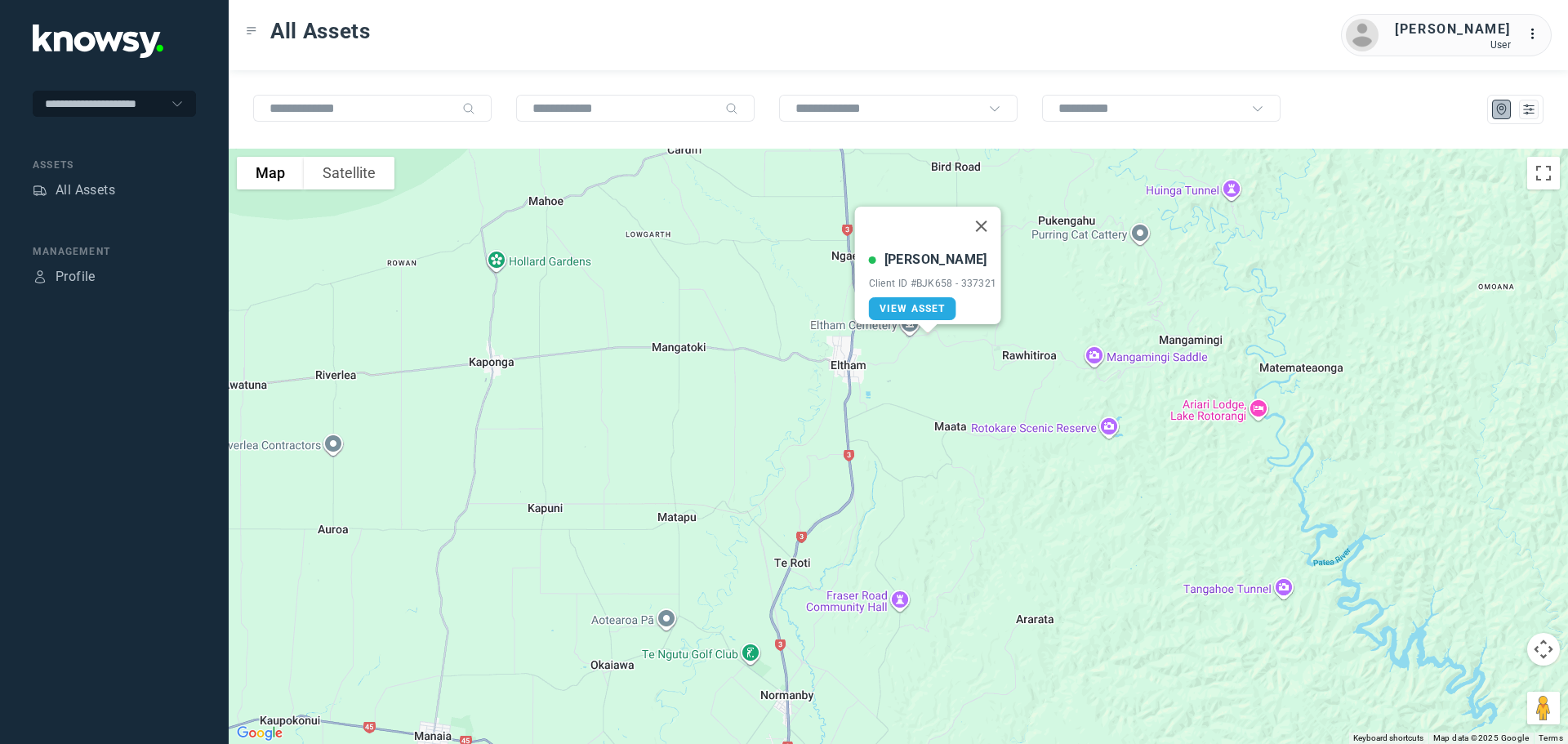
click at [979, 217] on button "Close" at bounding box center [981, 226] width 39 height 39
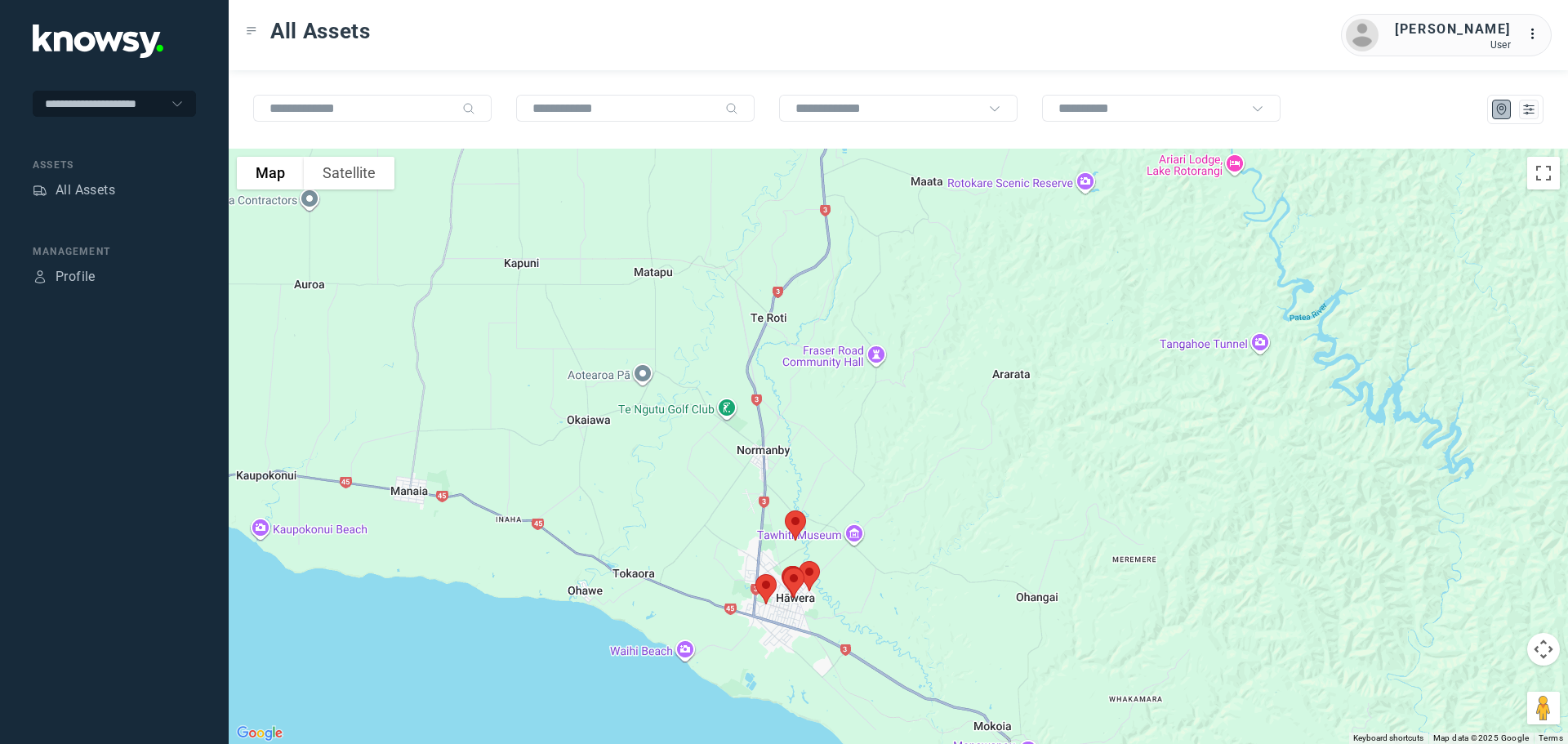
drag, startPoint x: 871, startPoint y: 470, endPoint x: 846, endPoint y: 186, distance: 285.1
click at [846, 186] on div at bounding box center [899, 446] width 1340 height 596
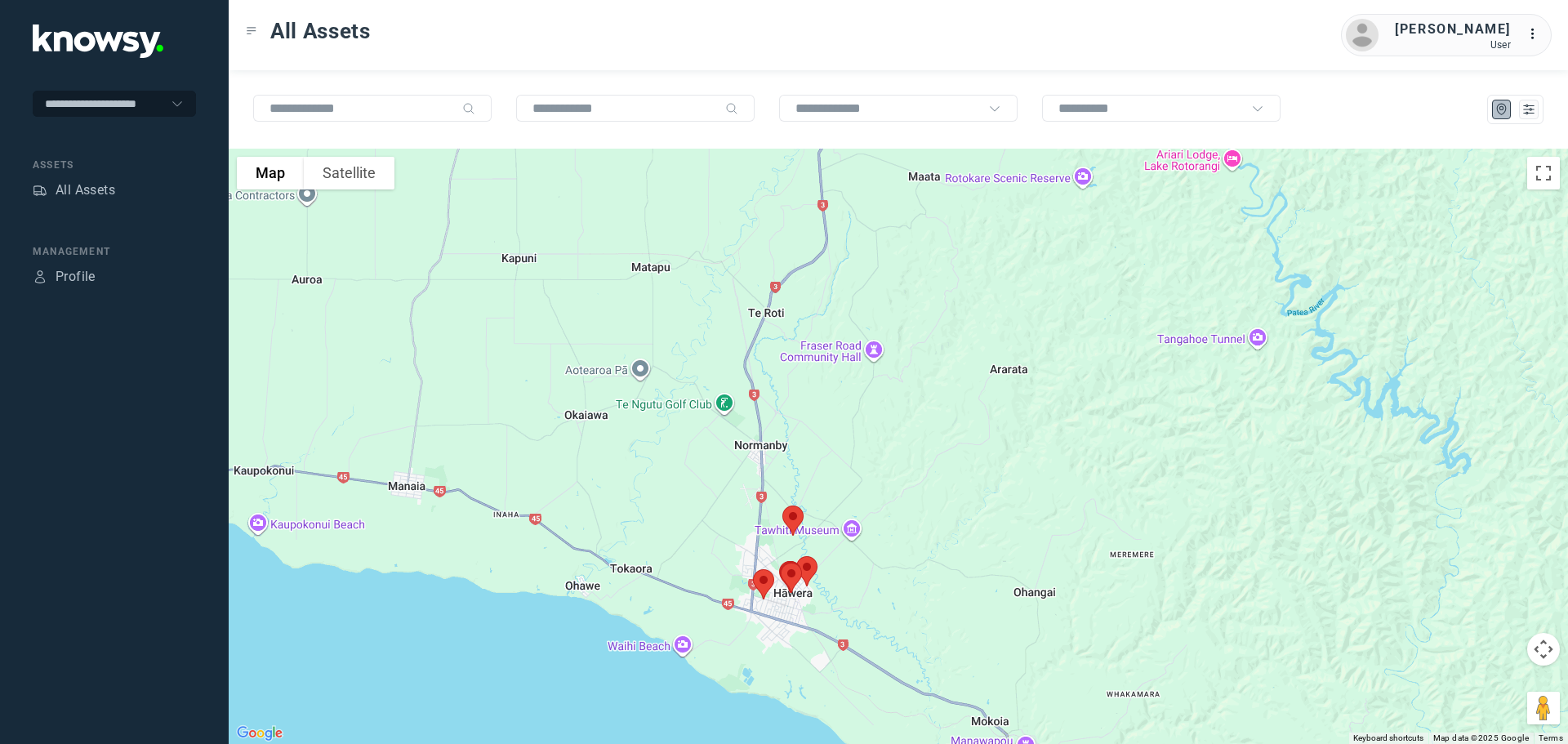
drag, startPoint x: 837, startPoint y: 259, endPoint x: 842, endPoint y: 458, distance: 199.1
click at [842, 458] on div at bounding box center [899, 446] width 1340 height 596
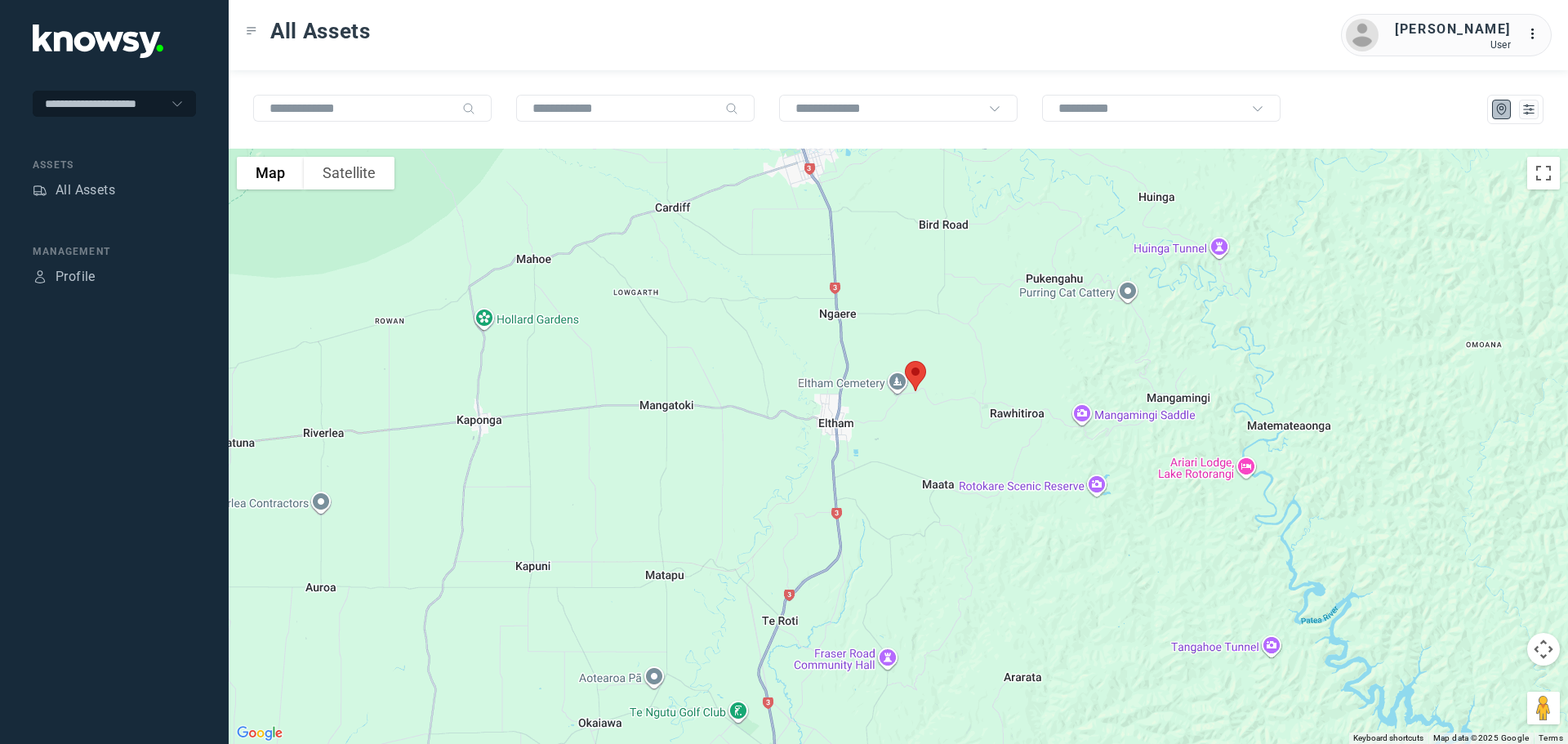
drag, startPoint x: 784, startPoint y: 291, endPoint x: 792, endPoint y: 388, distance: 97.3
click at [792, 388] on div at bounding box center [899, 446] width 1340 height 596
drag, startPoint x: 803, startPoint y: 468, endPoint x: 789, endPoint y: 98, distance: 370.3
click at [789, 98] on div "To navigate the map with touch gestures double-tap and hold your finger on the …" at bounding box center [899, 407] width 1340 height 674
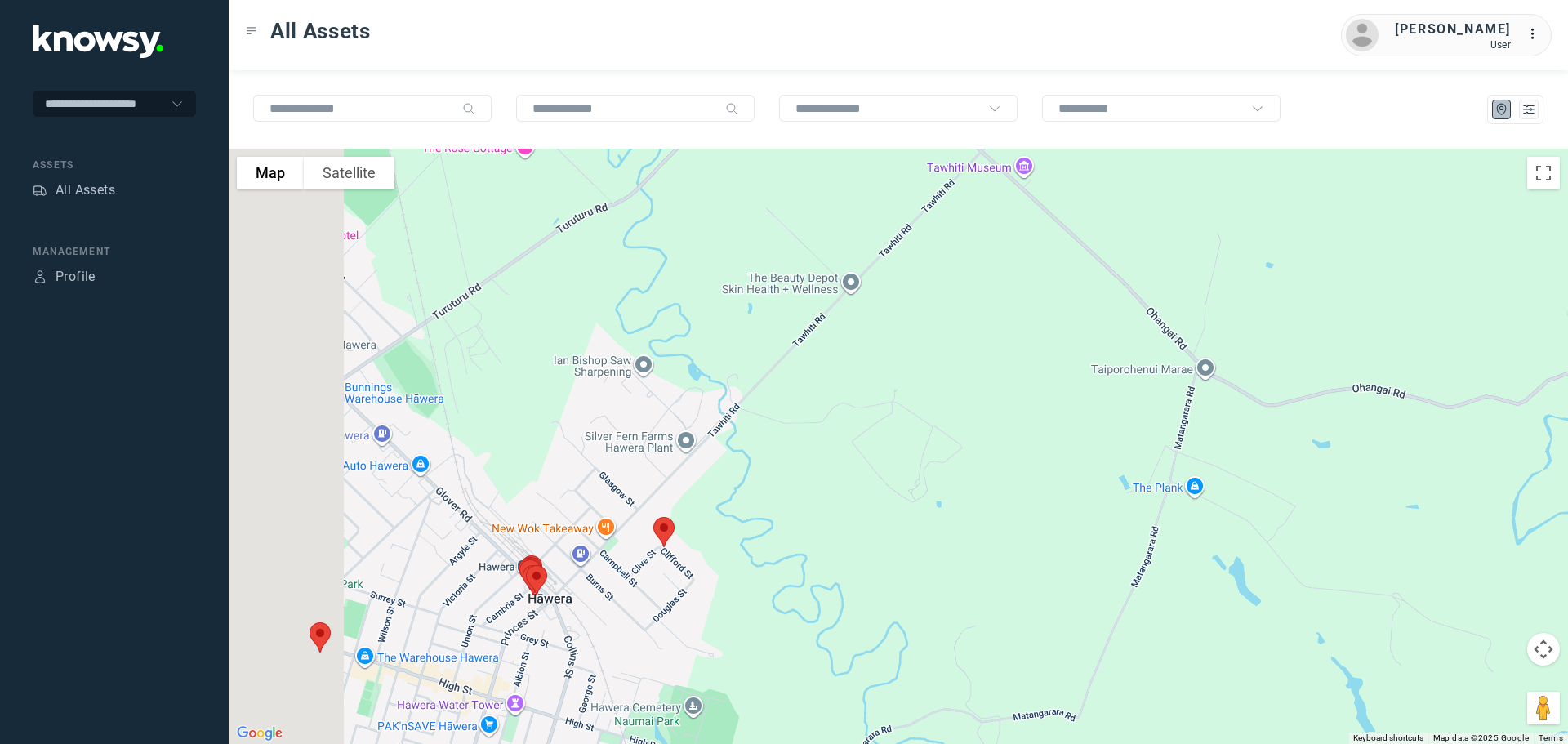
drag, startPoint x: 623, startPoint y: 261, endPoint x: 888, endPoint y: 288, distance: 266.4
click at [888, 288] on div at bounding box center [899, 446] width 1340 height 596
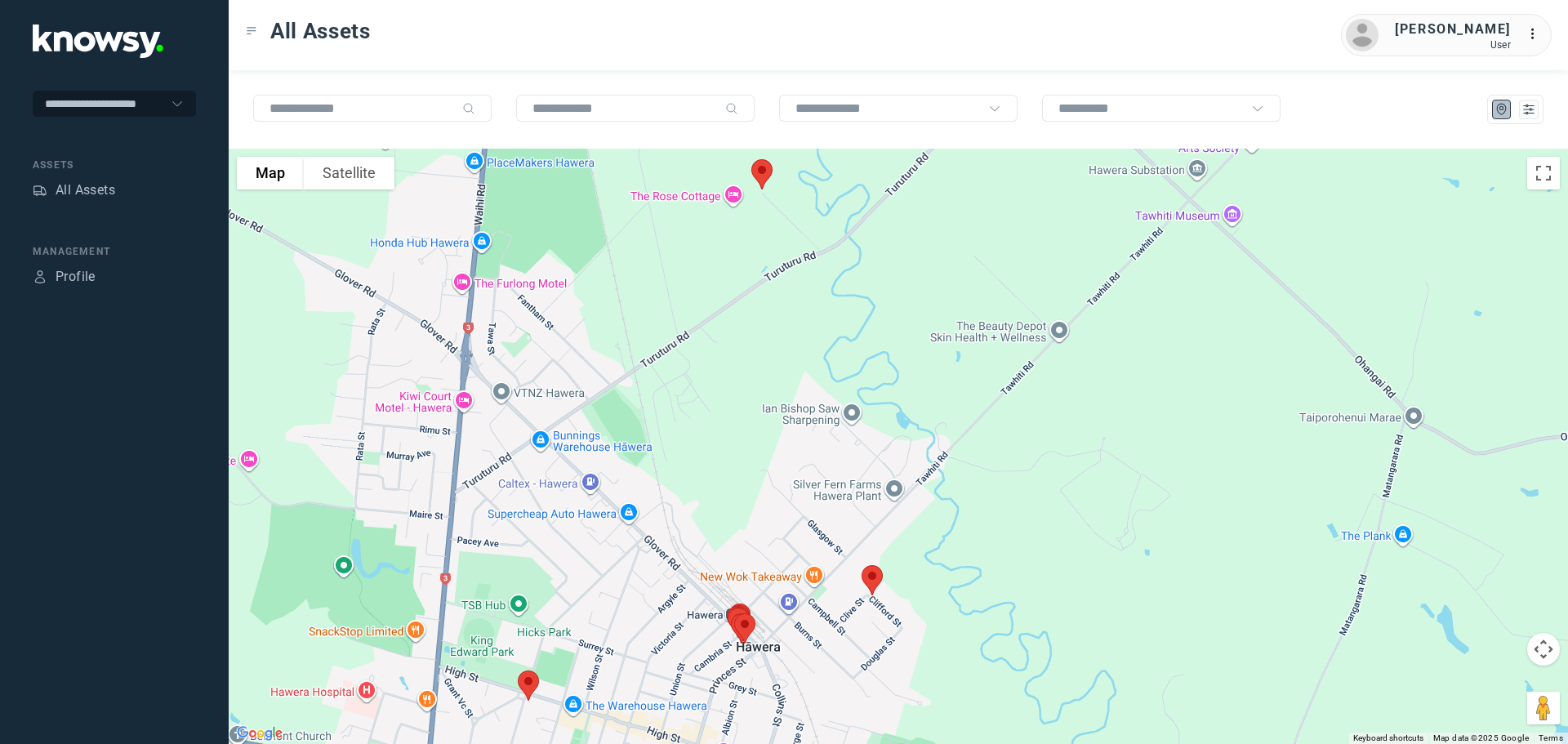
click at [763, 170] on img at bounding box center [762, 174] width 34 height 44
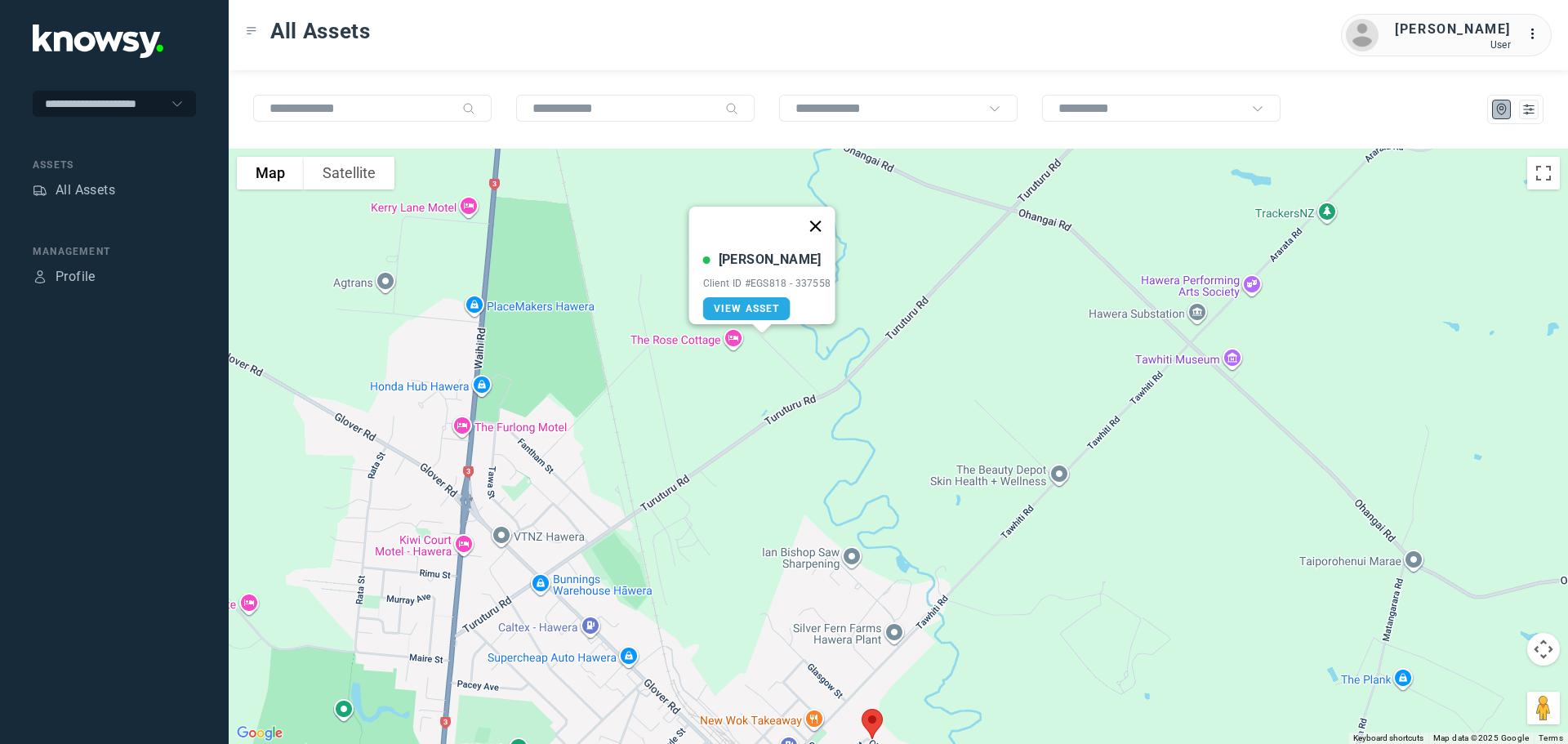
click at [822, 214] on button "Close" at bounding box center [815, 226] width 39 height 39
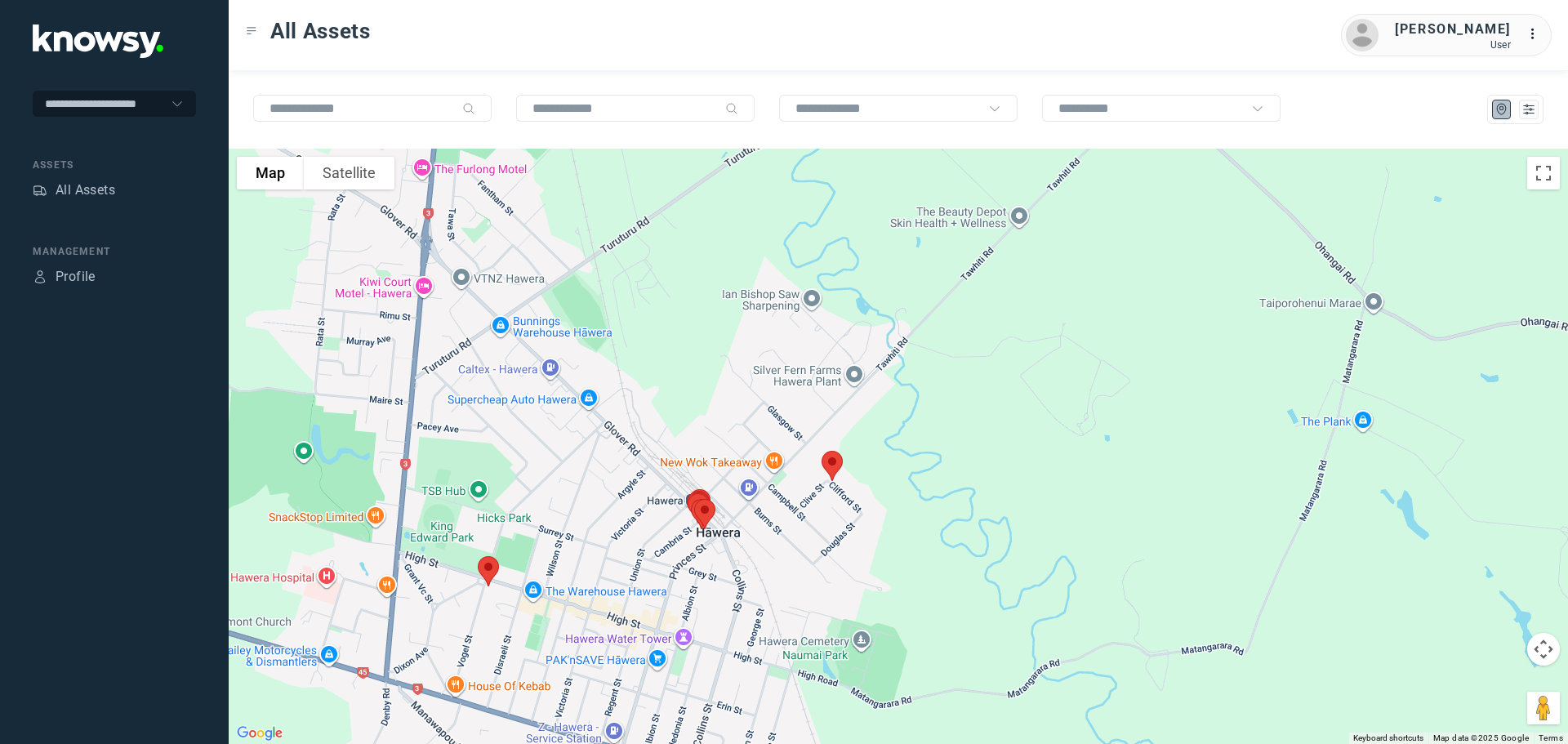
drag, startPoint x: 820, startPoint y: 503, endPoint x: 779, endPoint y: 243, distance: 263.2
click at [779, 243] on div at bounding box center [899, 446] width 1340 height 596
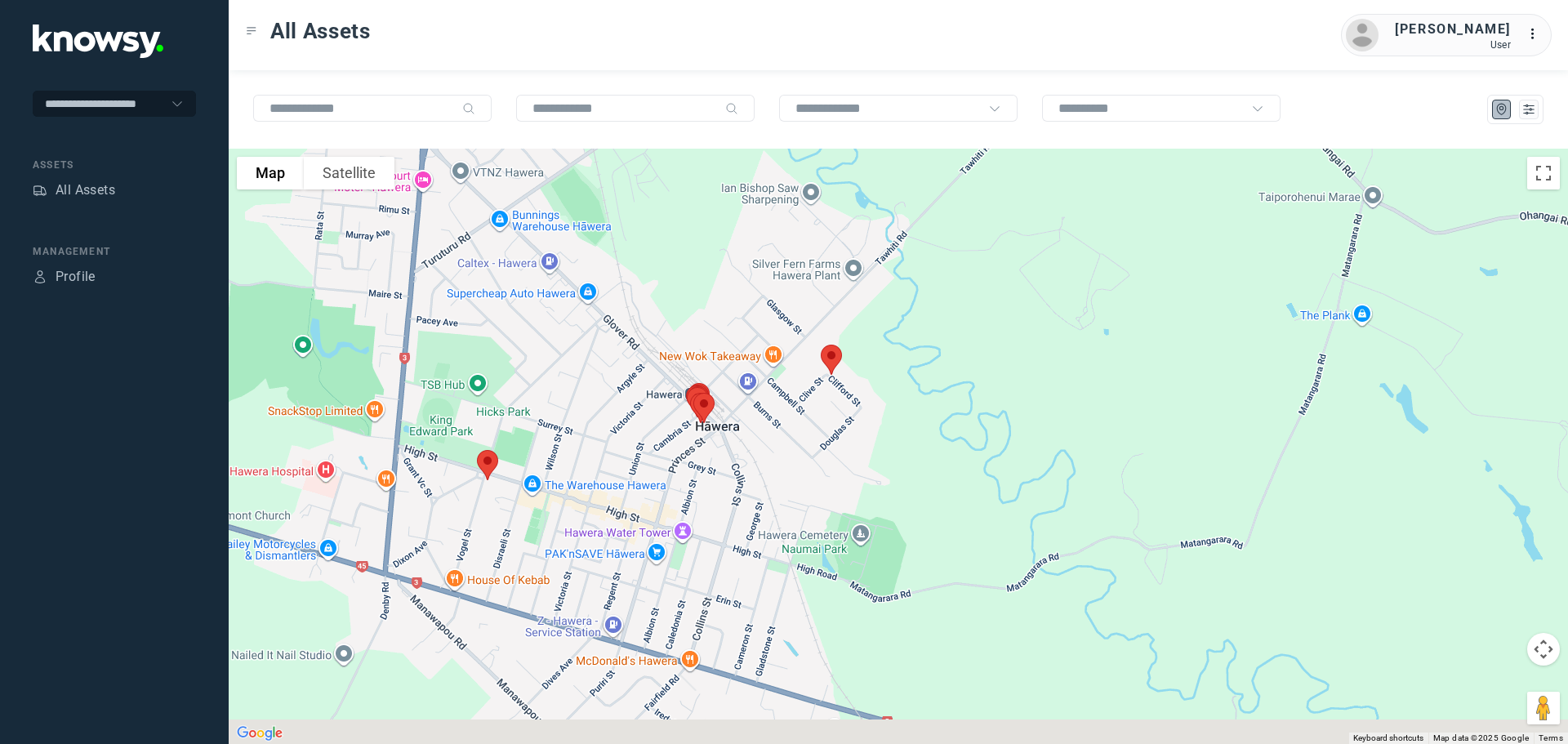
drag, startPoint x: 773, startPoint y: 398, endPoint x: 776, endPoint y: 264, distance: 134.0
click at [776, 264] on div at bounding box center [899, 446] width 1340 height 596
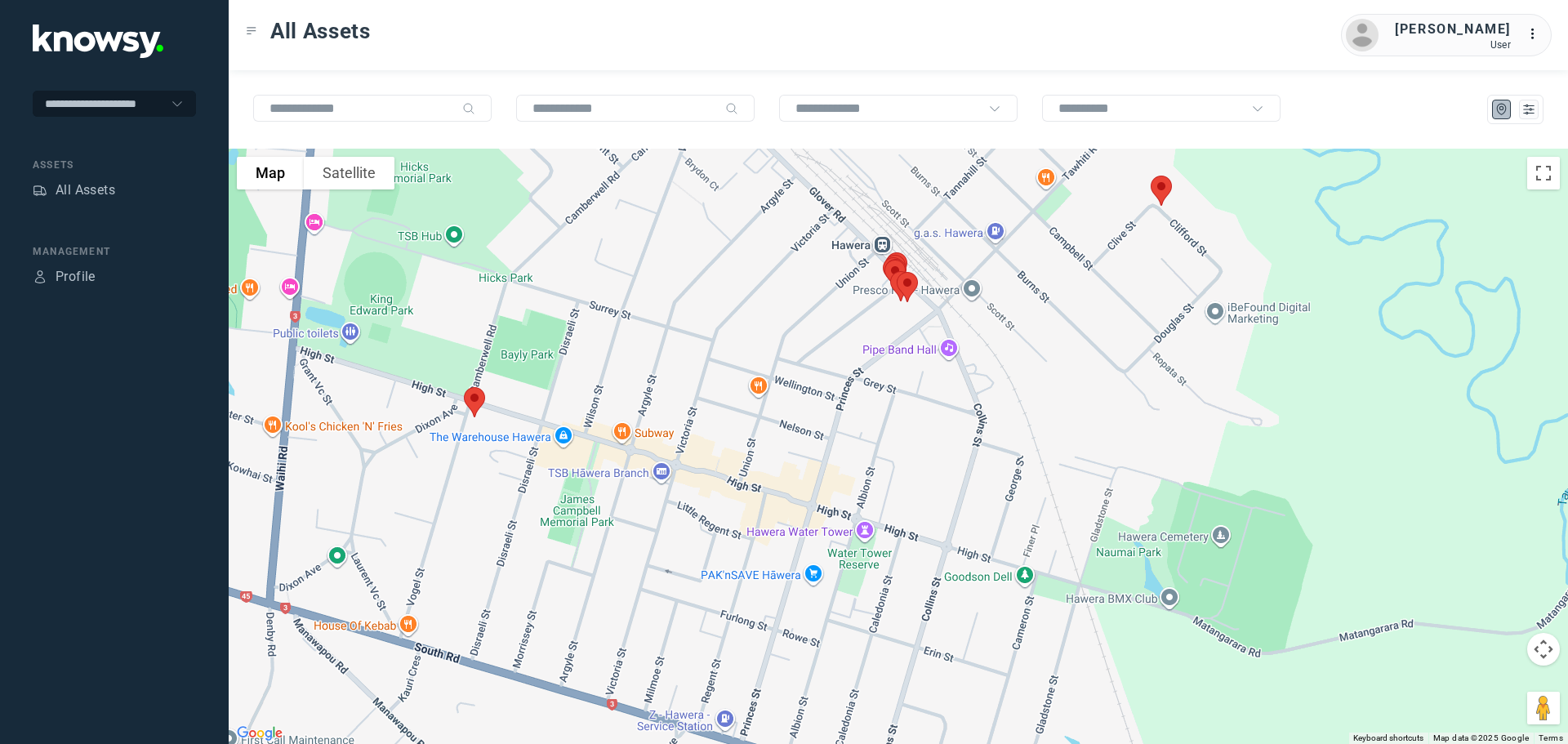
click at [480, 399] on img at bounding box center [474, 403] width 34 height 44
click at [534, 296] on button "Close" at bounding box center [529, 310] width 39 height 39
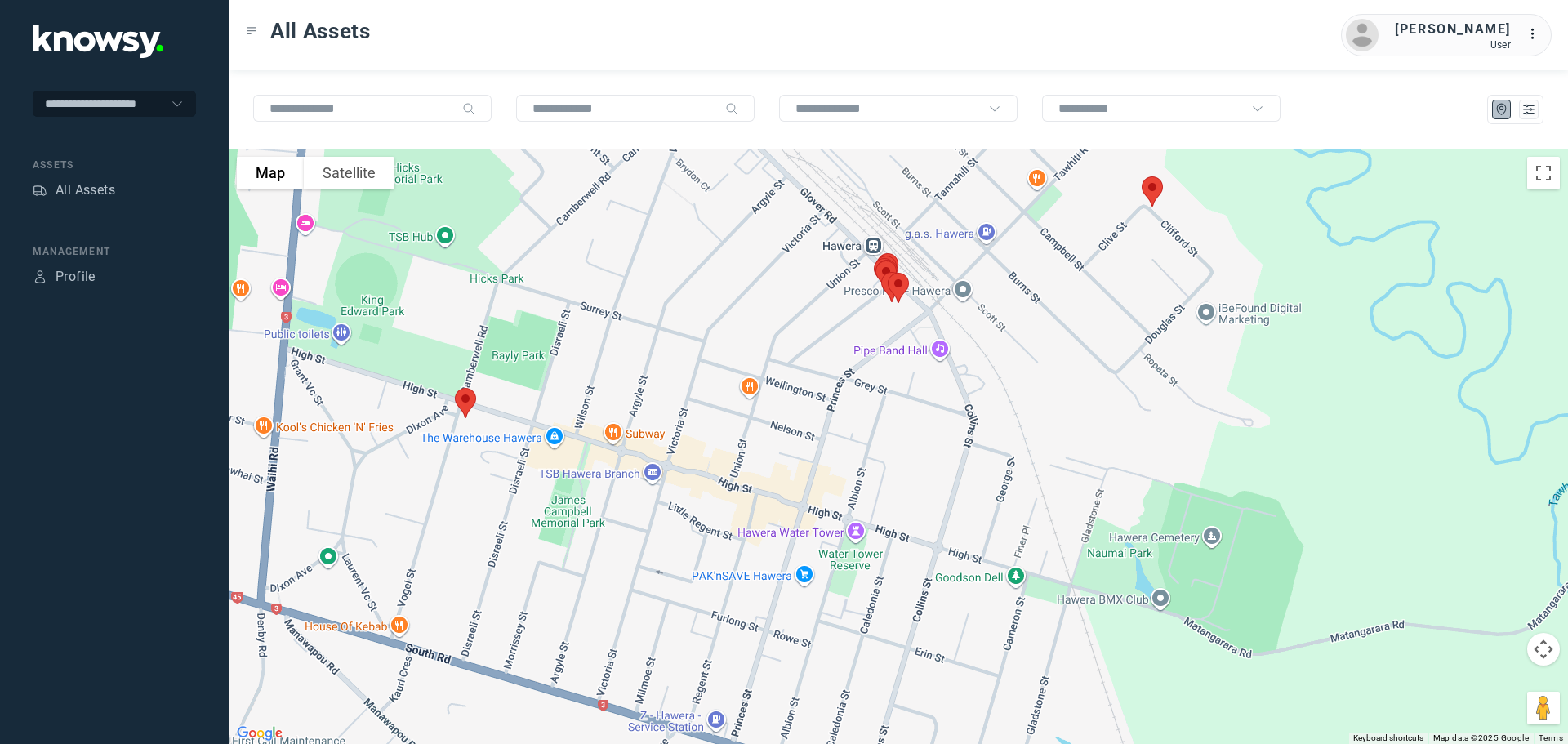
drag, startPoint x: 1028, startPoint y: 339, endPoint x: 962, endPoint y: 356, distance: 68.2
click at [962, 356] on div "To navigate, press the arrow keys." at bounding box center [899, 446] width 1340 height 596
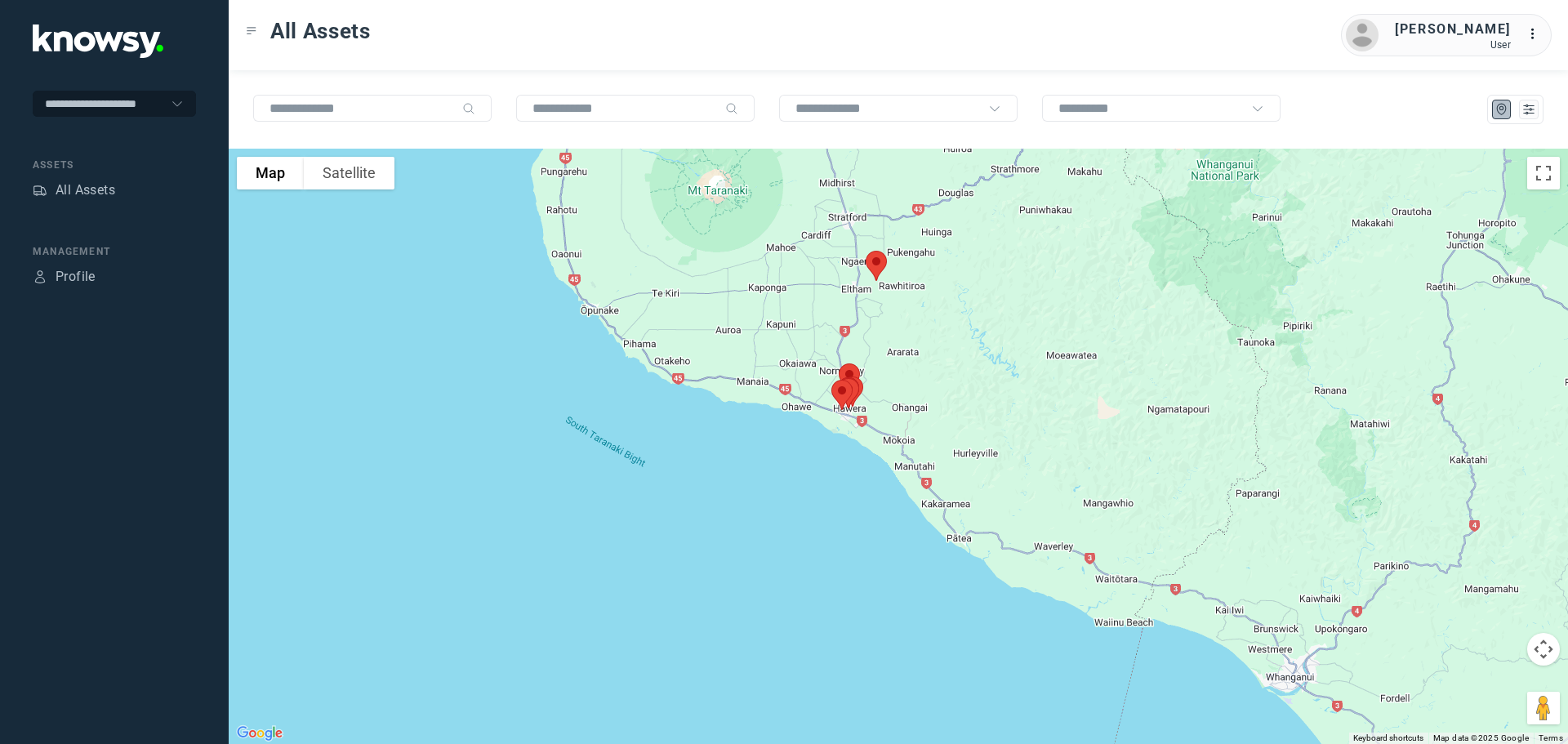
drag, startPoint x: 1031, startPoint y: 640, endPoint x: 786, endPoint y: 160, distance: 538.9
click at [789, 164] on div at bounding box center [899, 446] width 1340 height 596
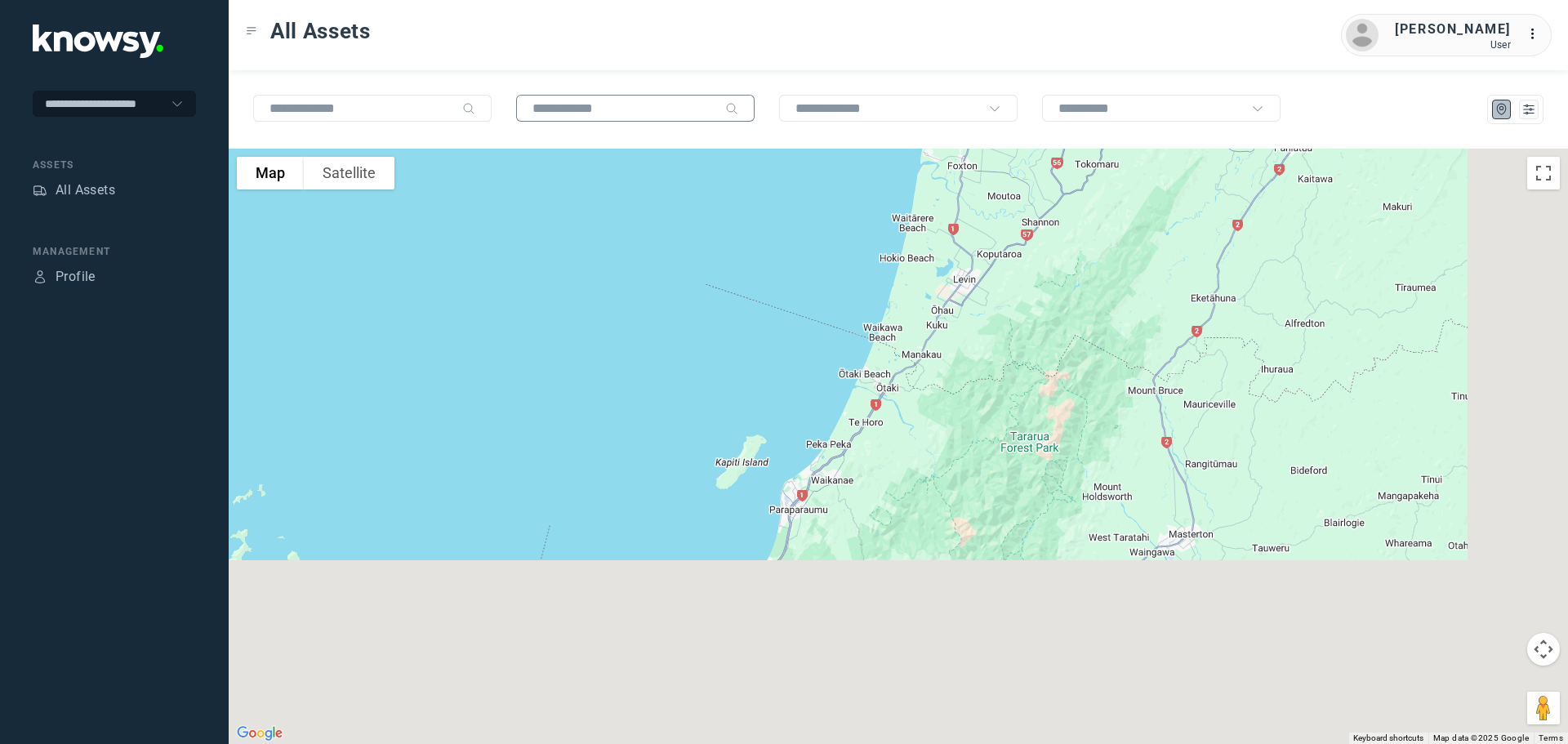
drag, startPoint x: 920, startPoint y: 468, endPoint x: 751, endPoint y: 108, distance: 397.7
click at [760, 116] on div "To navigate the map with touch gestures double-tap and hold your finger on the …" at bounding box center [899, 407] width 1340 height 674
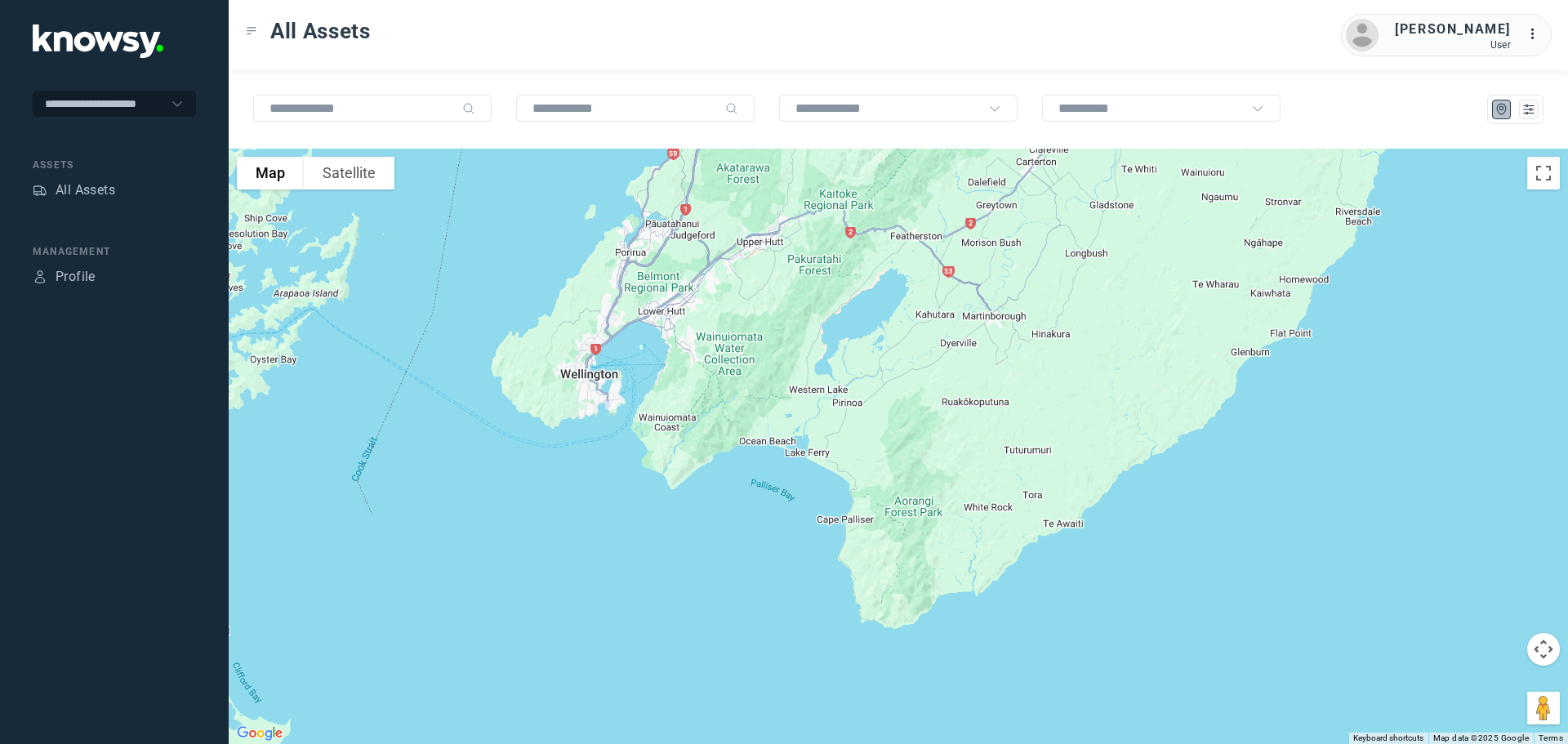
drag, startPoint x: 952, startPoint y: 424, endPoint x: 1012, endPoint y: 145, distance: 285.4
click at [1018, 137] on div "To navigate the map with touch gestures double-tap and hold your finger on the …" at bounding box center [899, 407] width 1340 height 674
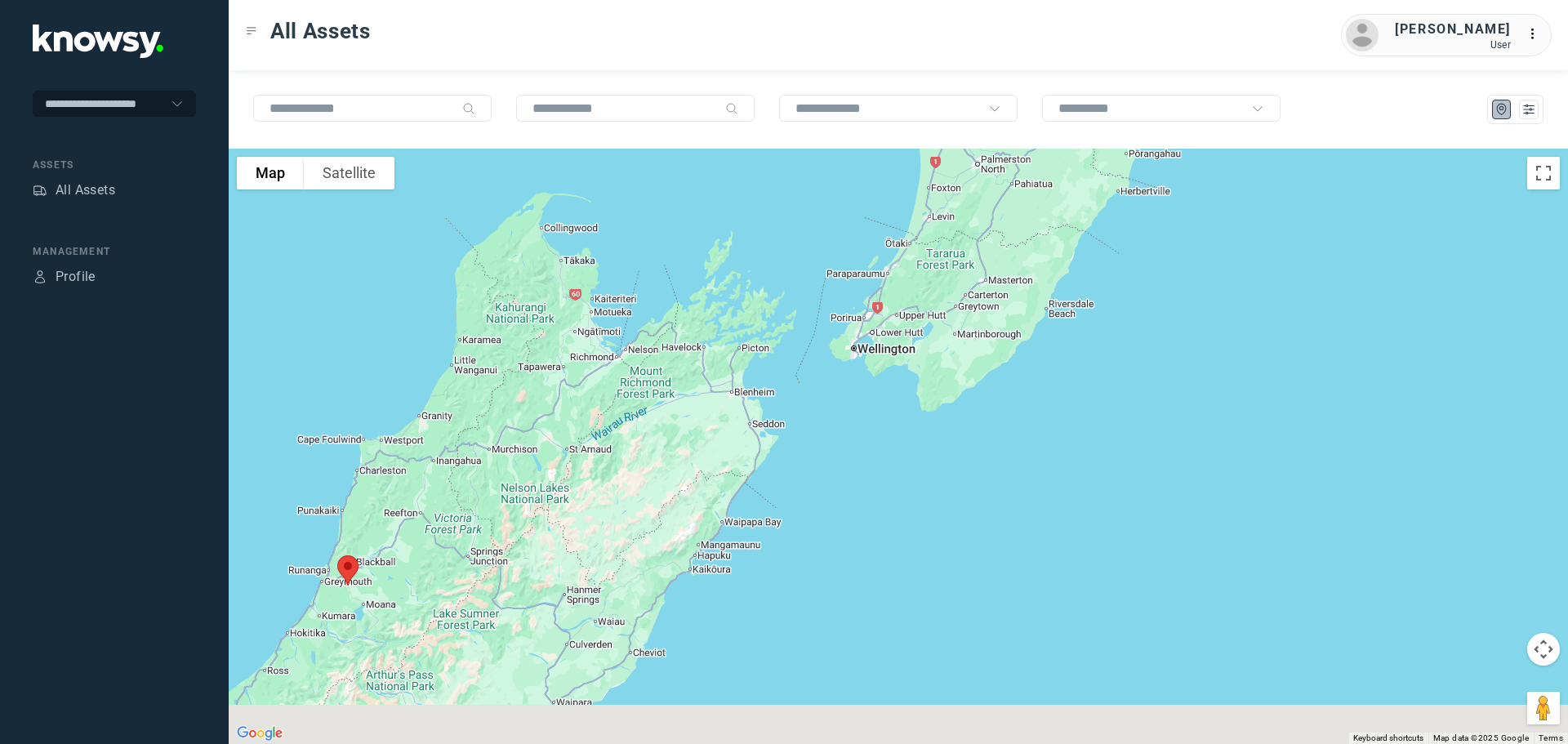
drag, startPoint x: 545, startPoint y: 564, endPoint x: 658, endPoint y: 351, distance: 241.1
click at [658, 351] on div at bounding box center [899, 446] width 1340 height 596
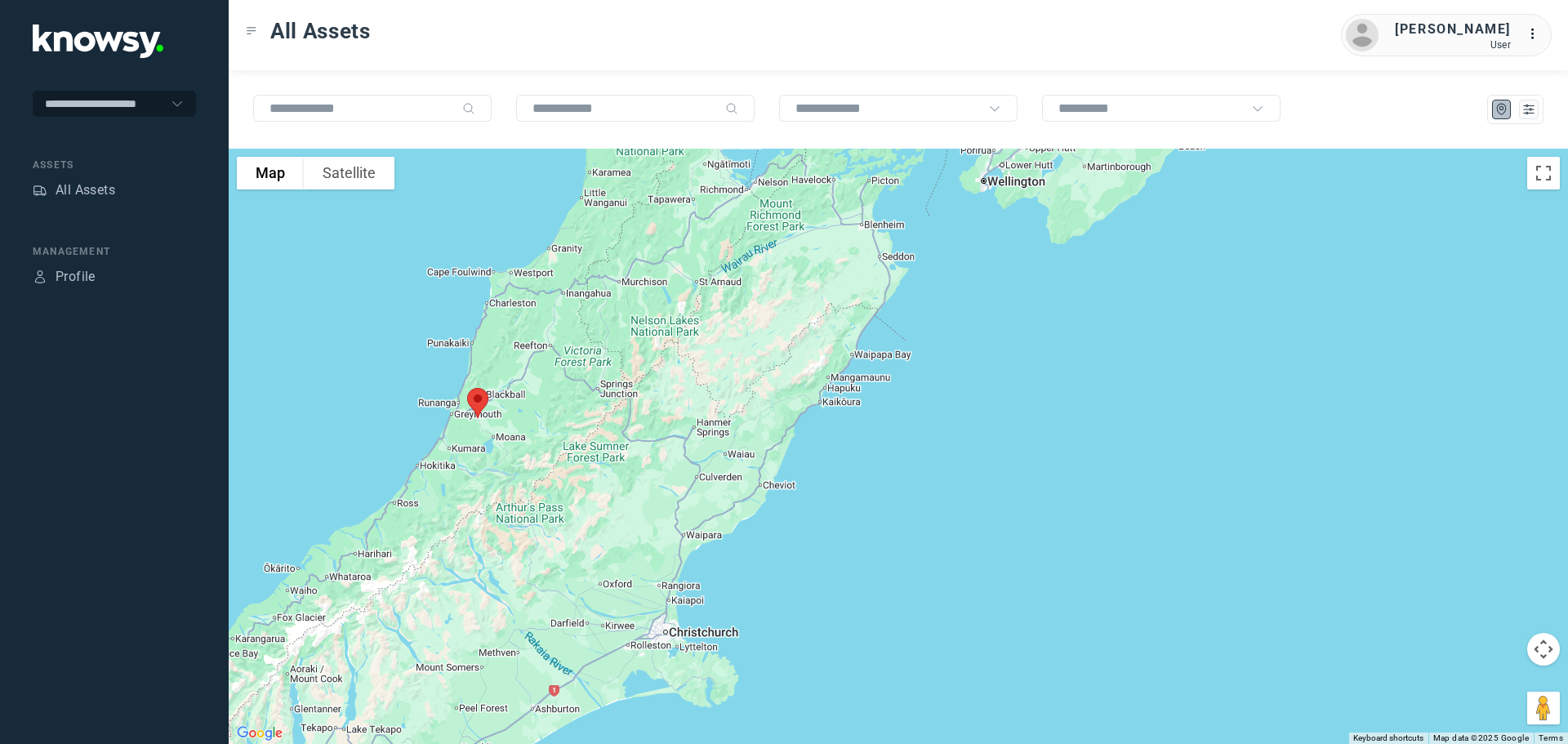
drag, startPoint x: 553, startPoint y: 398, endPoint x: 679, endPoint y: 336, distance: 140.4
click at [679, 336] on div at bounding box center [899, 446] width 1340 height 596
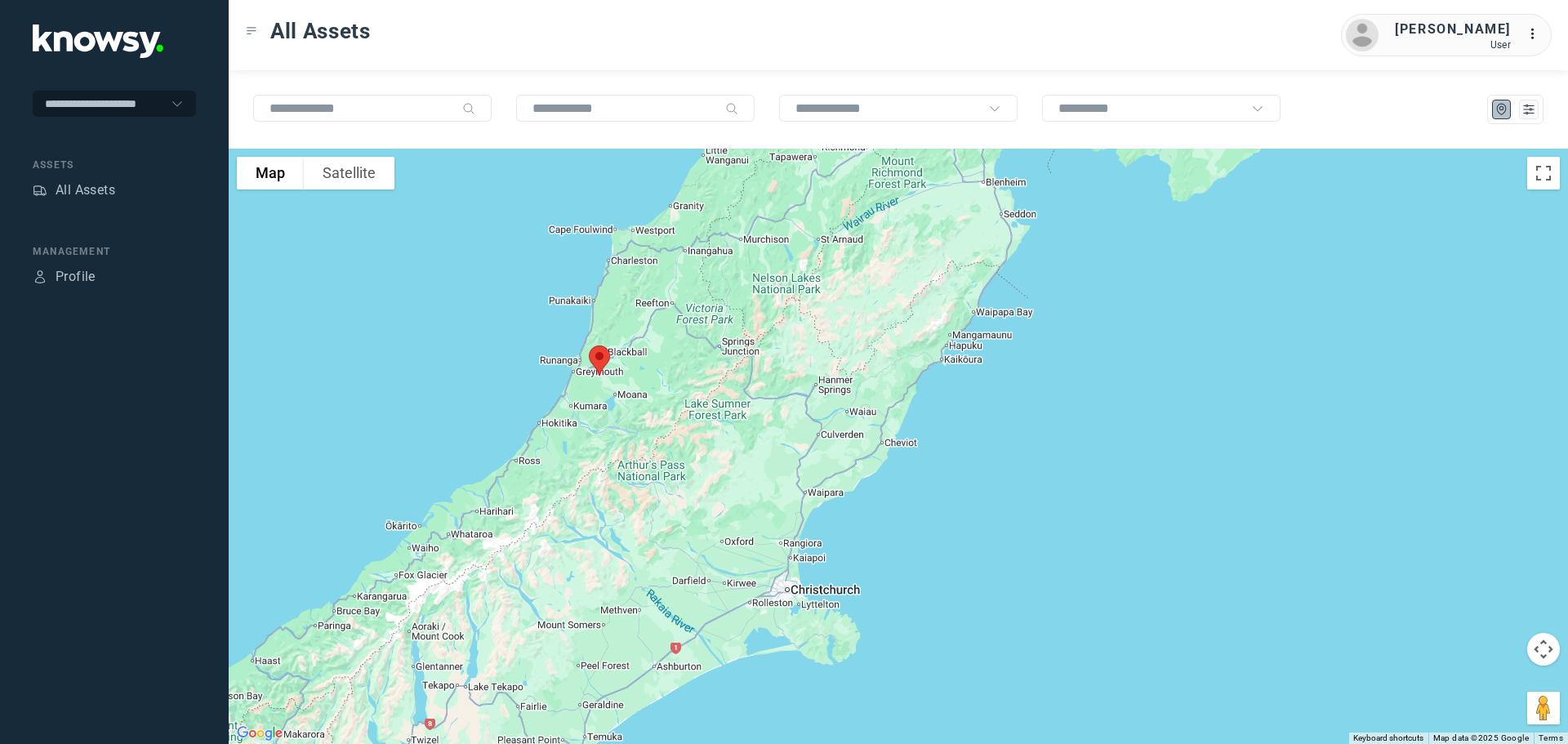
click at [596, 360] on img at bounding box center [599, 361] width 34 height 44
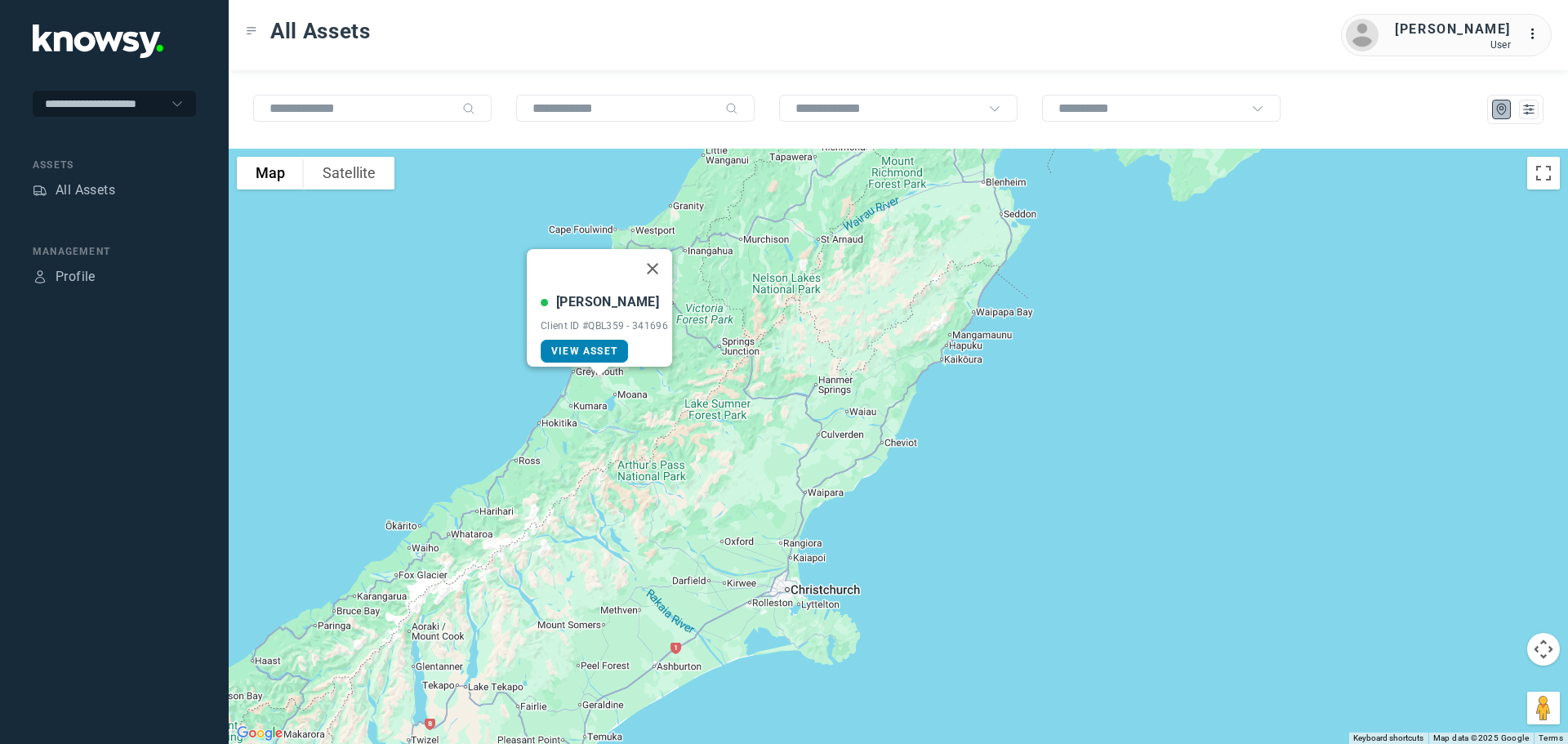
click at [587, 346] on span "View Asset" at bounding box center [584, 351] width 66 height 12
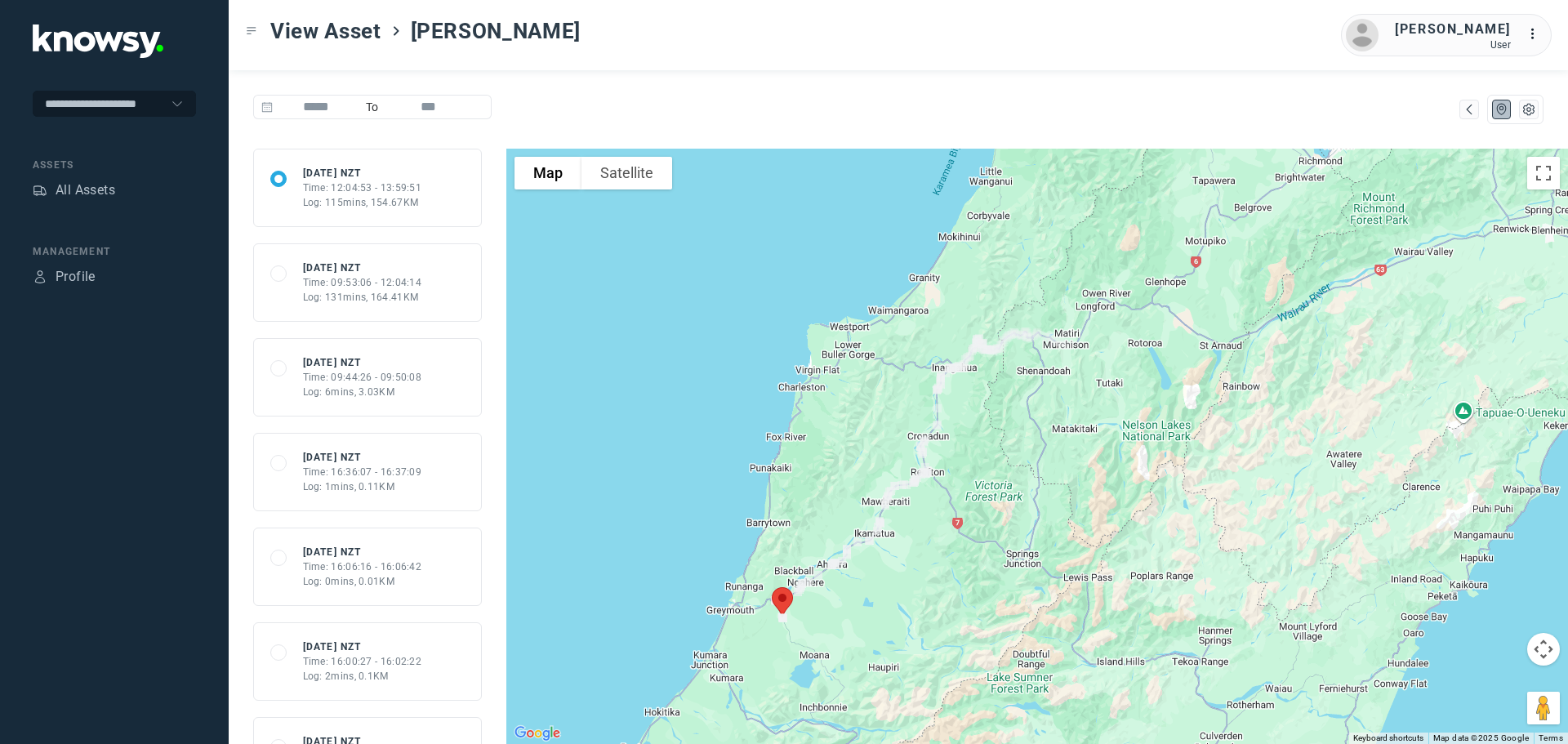
drag, startPoint x: 1178, startPoint y: 403, endPoint x: 1078, endPoint y: 429, distance: 103.3
click at [1079, 429] on div at bounding box center [1038, 446] width 1062 height 596
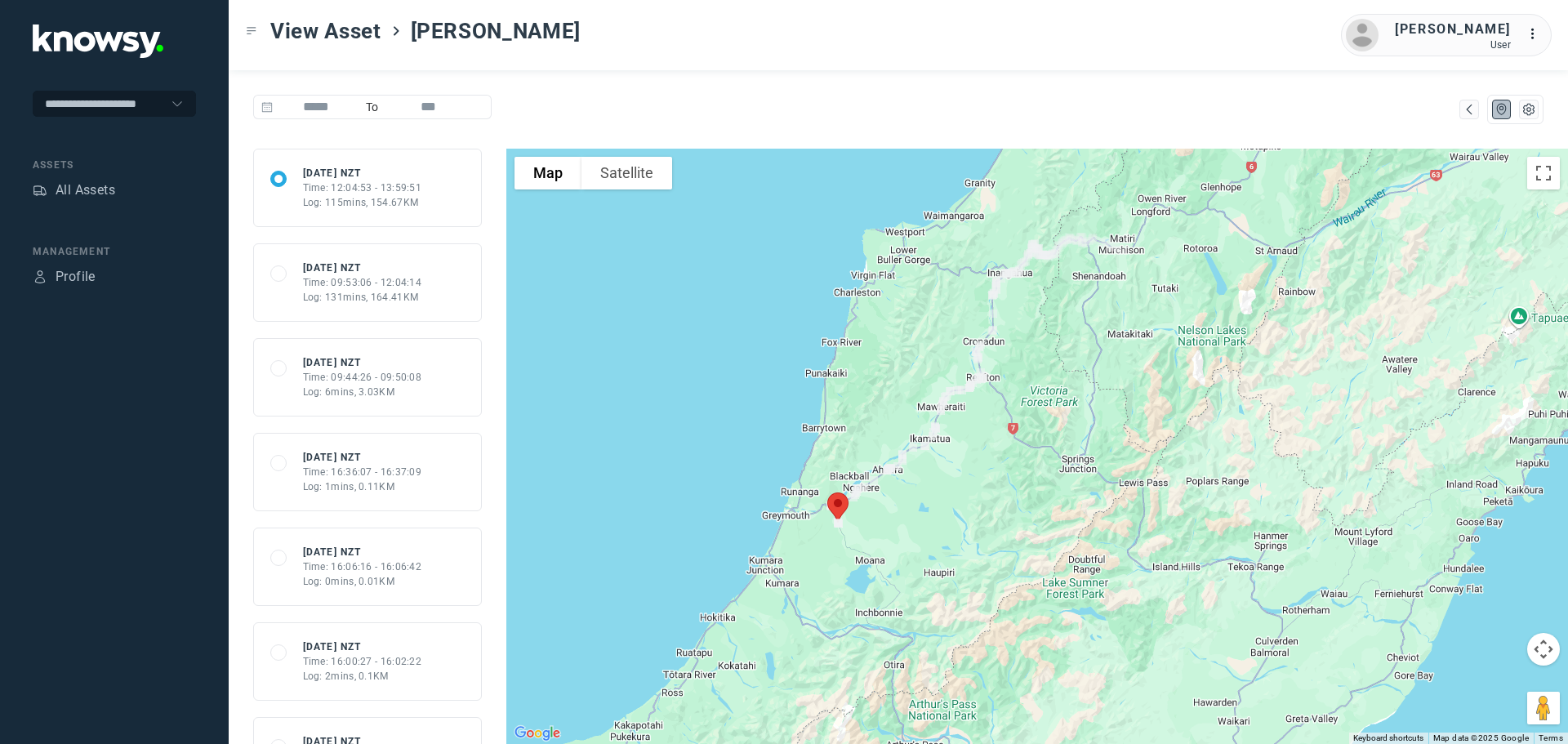
drag, startPoint x: 964, startPoint y: 492, endPoint x: 1031, endPoint y: 382, distance: 128.8
click at [1031, 382] on div at bounding box center [1038, 446] width 1062 height 596
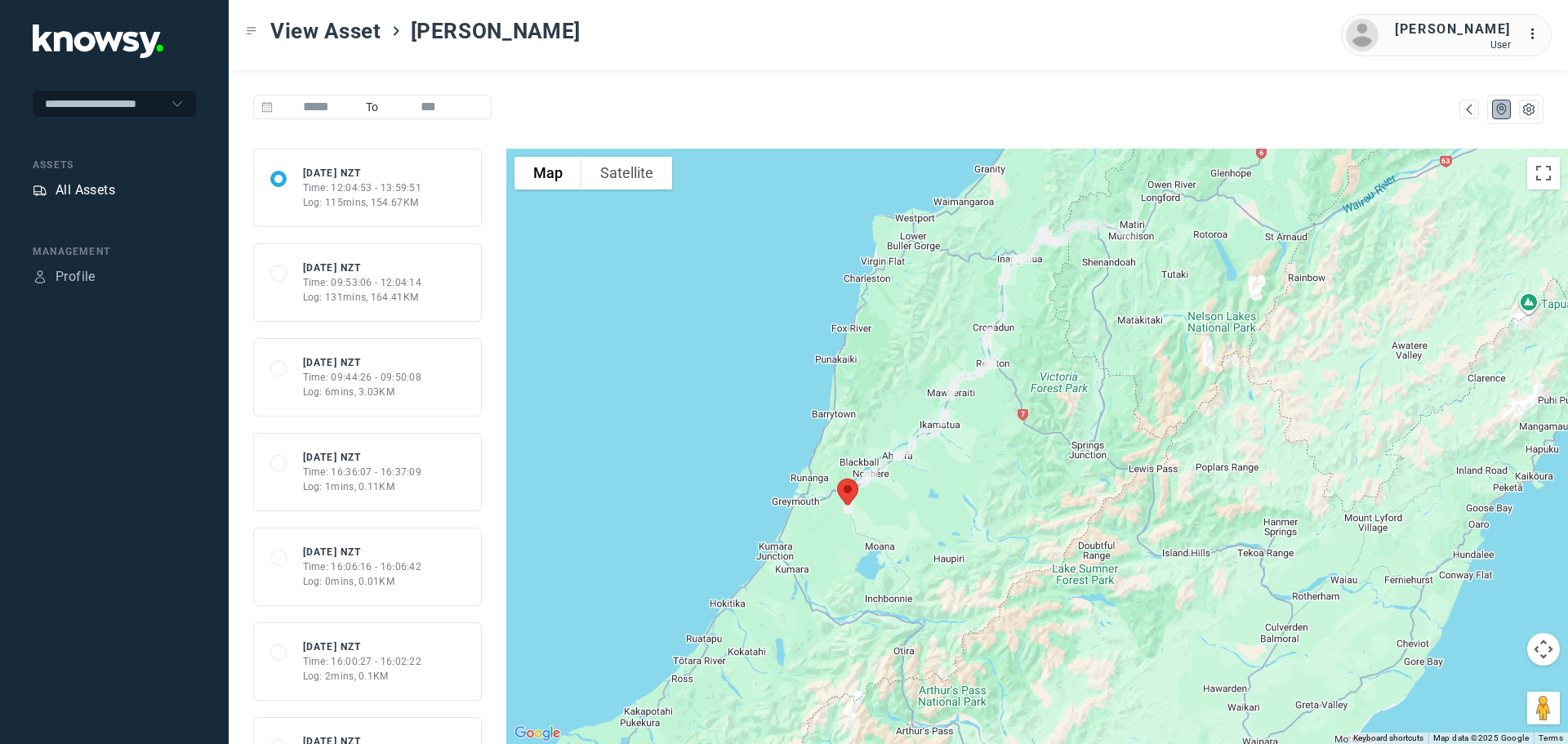
click at [84, 191] on div "All Assets" at bounding box center [85, 190] width 60 height 19
